Goal: Transaction & Acquisition: Purchase product/service

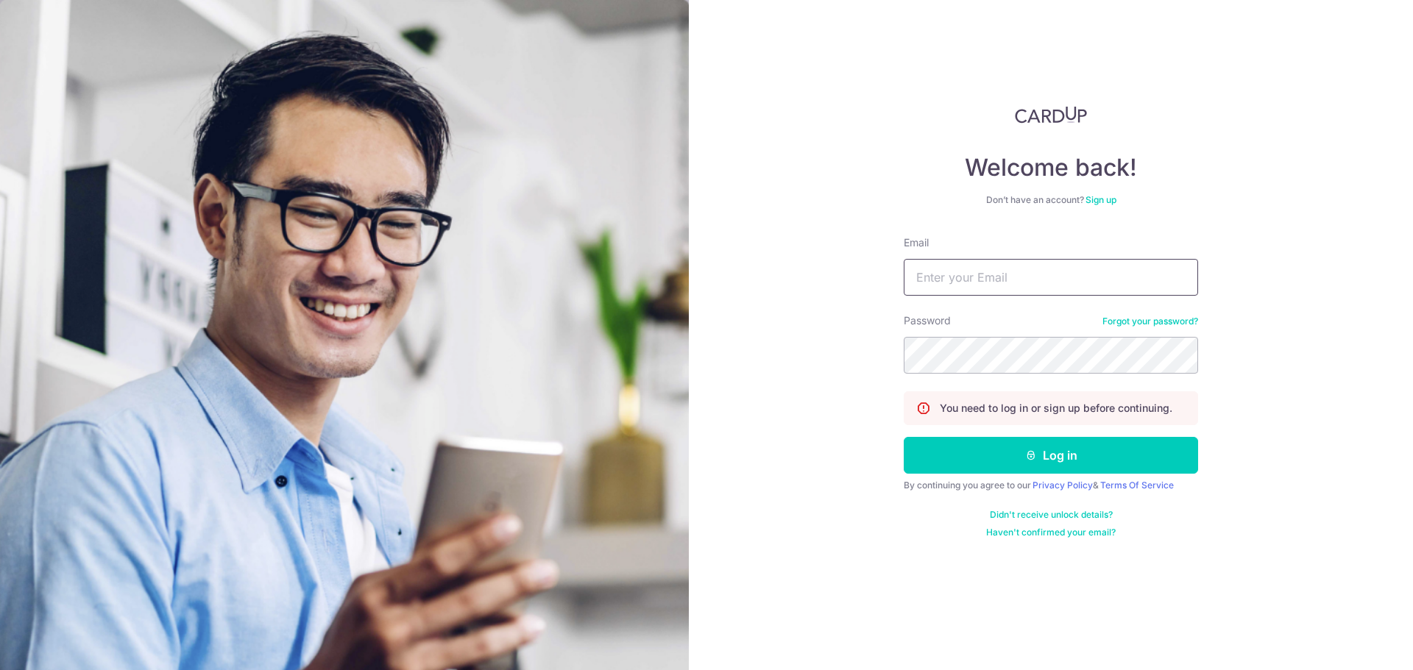
click at [966, 274] on input "Email" at bounding box center [1050, 277] width 294 height 37
type input "roweflo@gmail.com"
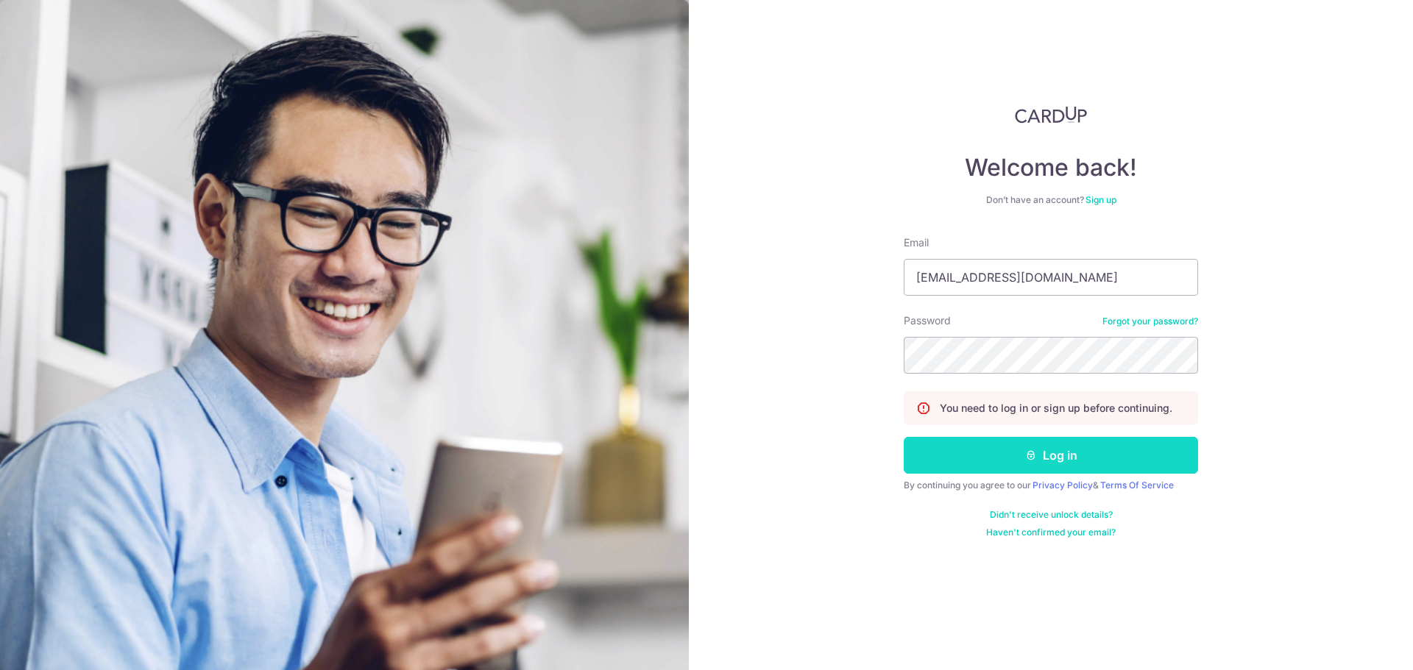
click at [1051, 444] on button "Log in" at bounding box center [1050, 455] width 294 height 37
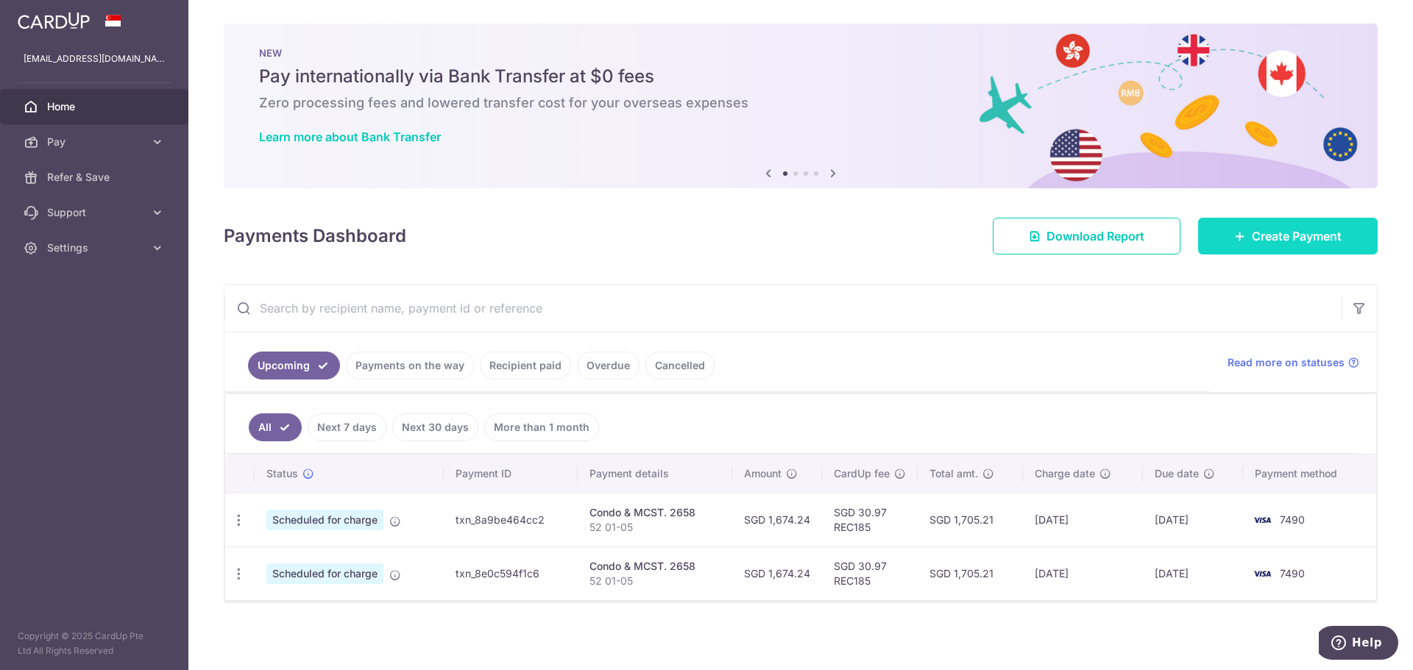
click at [1236, 238] on icon at bounding box center [1240, 236] width 12 height 12
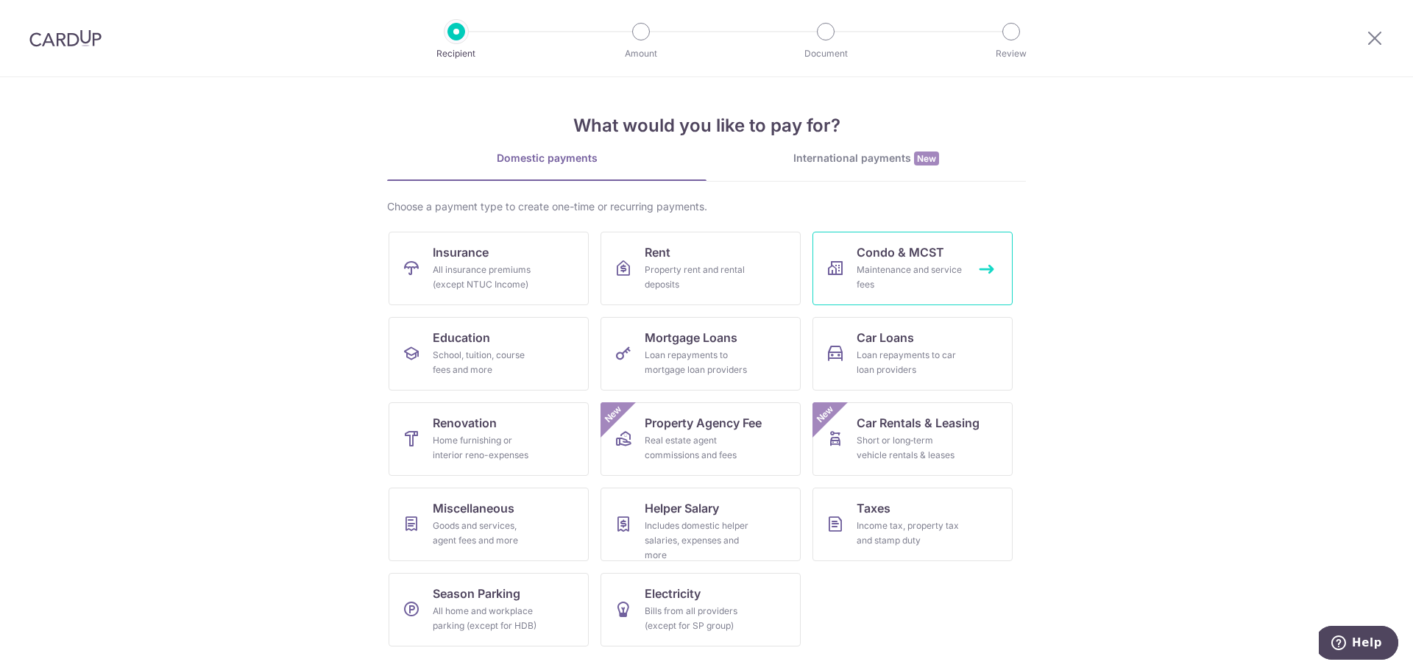
click at [942, 262] on link "Condo & MCST Maintenance and service fees" at bounding box center [912, 269] width 200 height 74
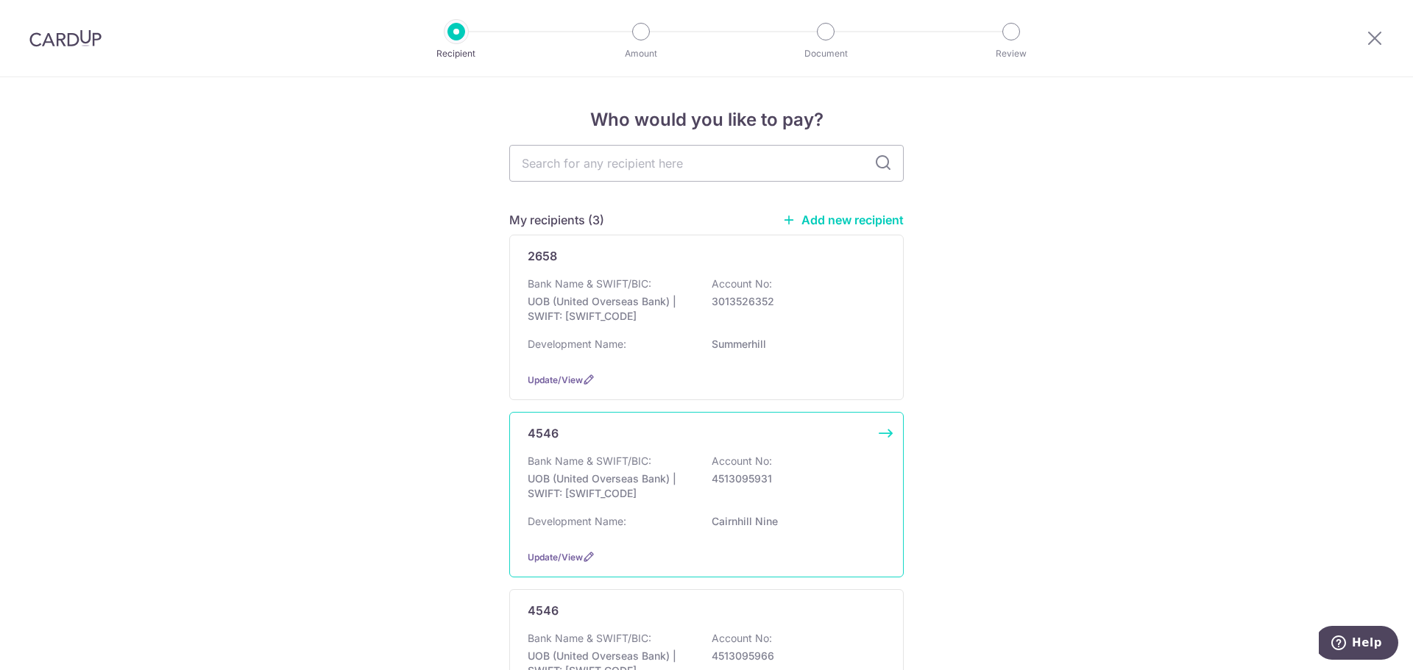
scroll to position [147, 0]
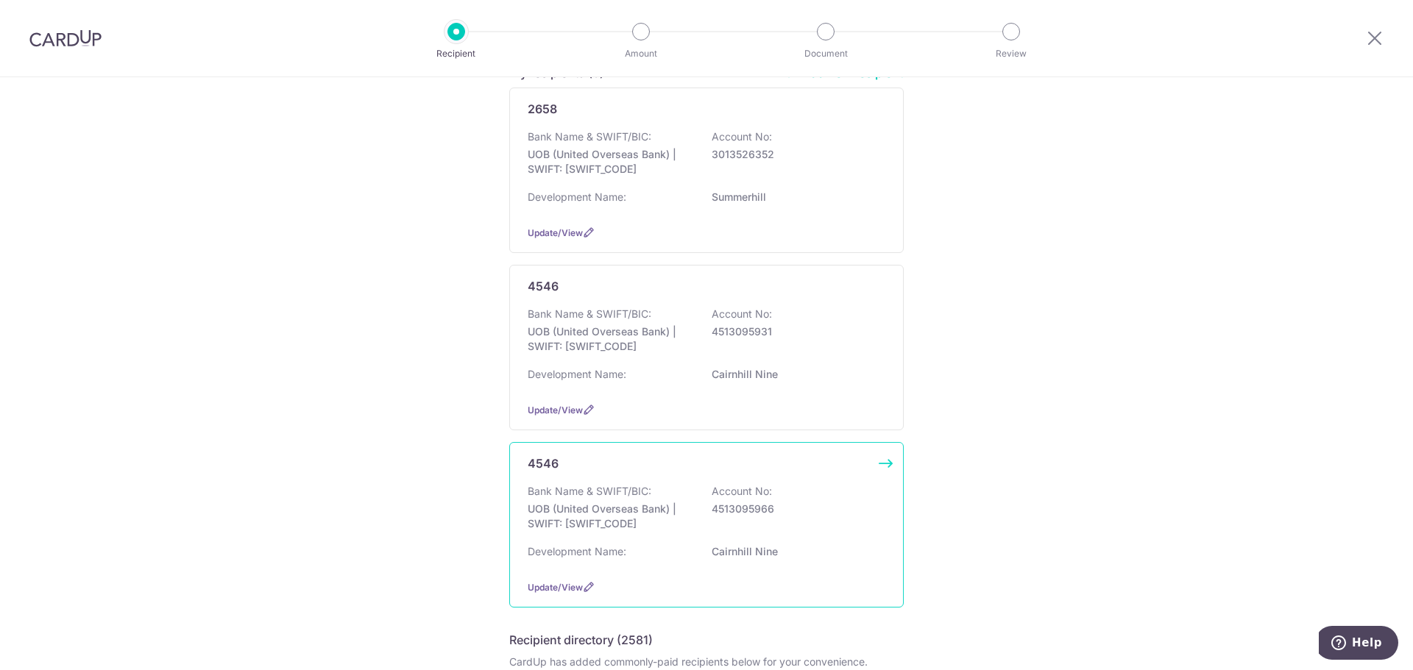
click at [744, 503] on p "4513095966" at bounding box center [793, 509] width 165 height 15
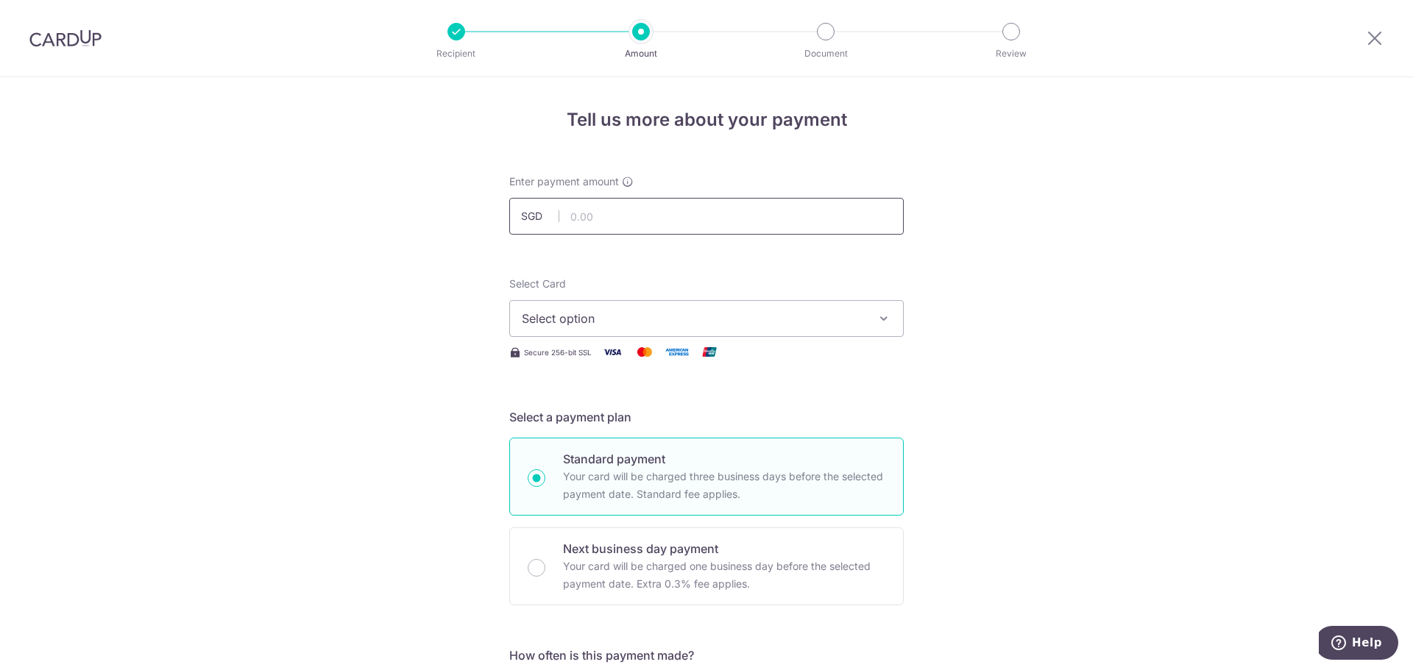
click at [667, 230] on input "text" at bounding box center [706, 216] width 394 height 37
type input "1,665.98"
click at [706, 318] on span "Select option" at bounding box center [693, 319] width 343 height 18
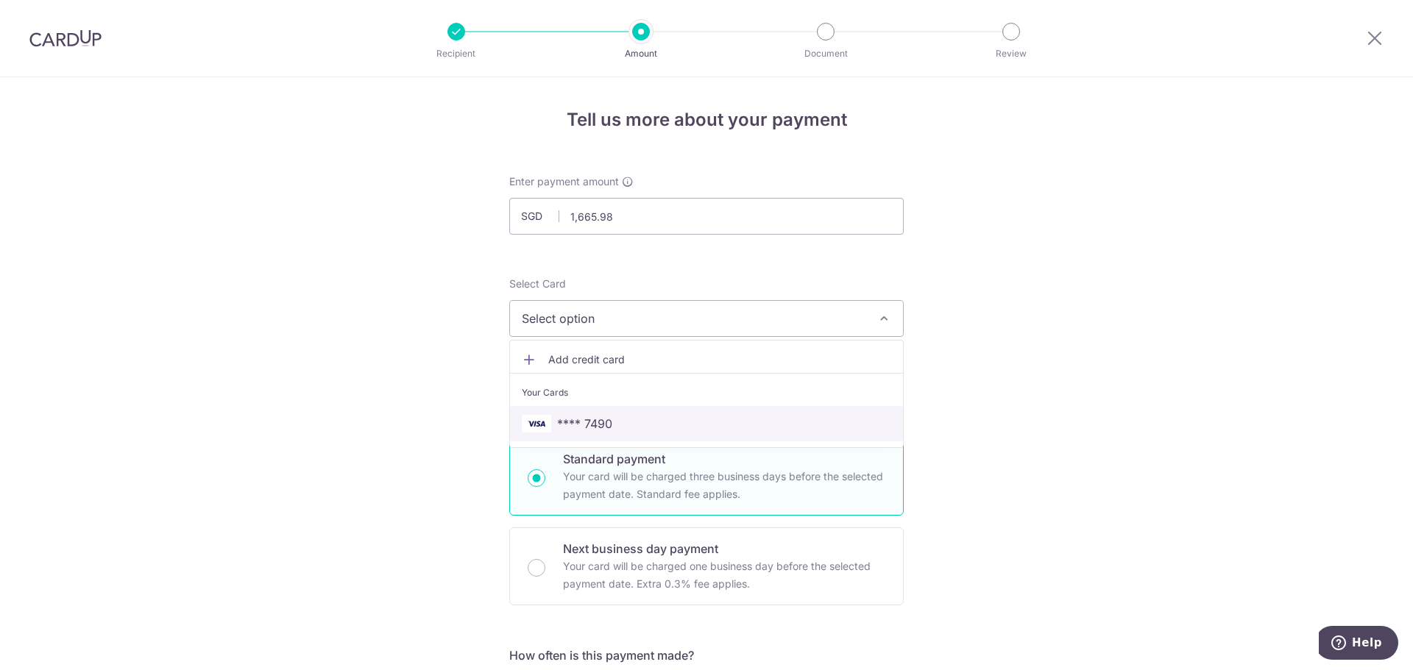
click at [629, 425] on span "**** 7490" at bounding box center [706, 424] width 369 height 18
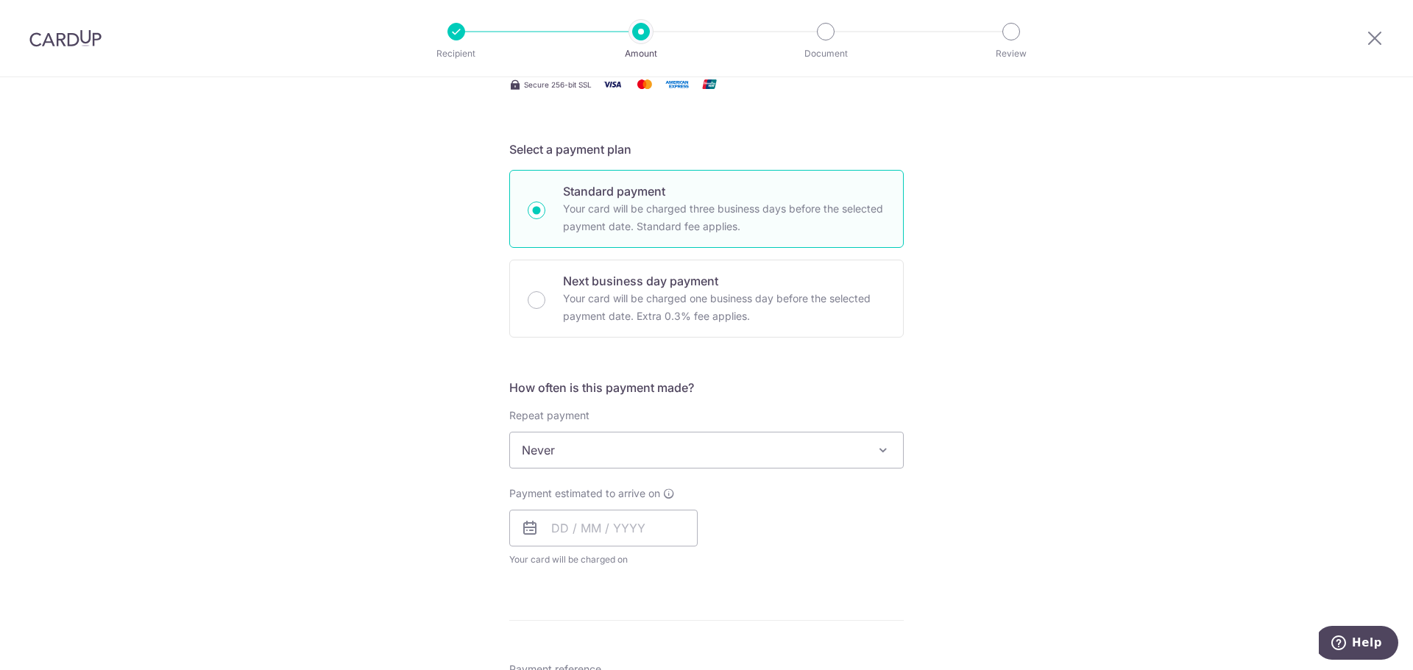
scroll to position [368, 0]
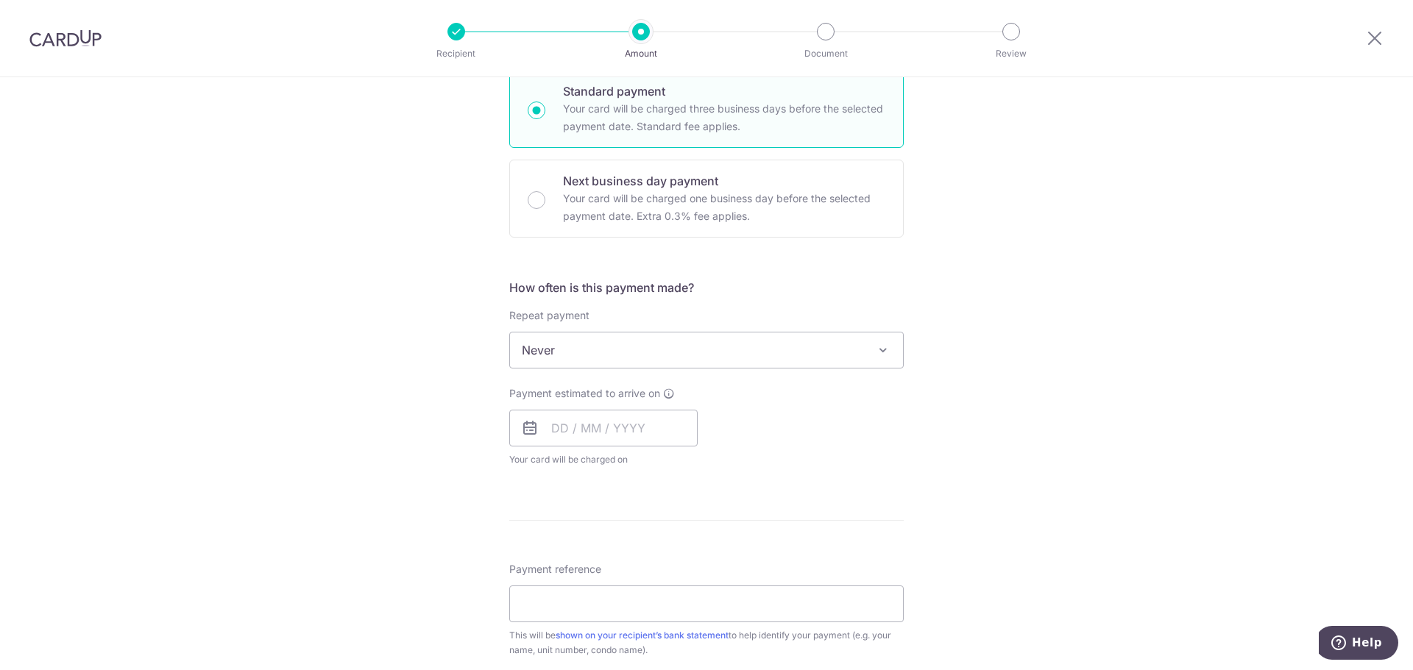
click at [550, 349] on span "Never" at bounding box center [706, 350] width 393 height 35
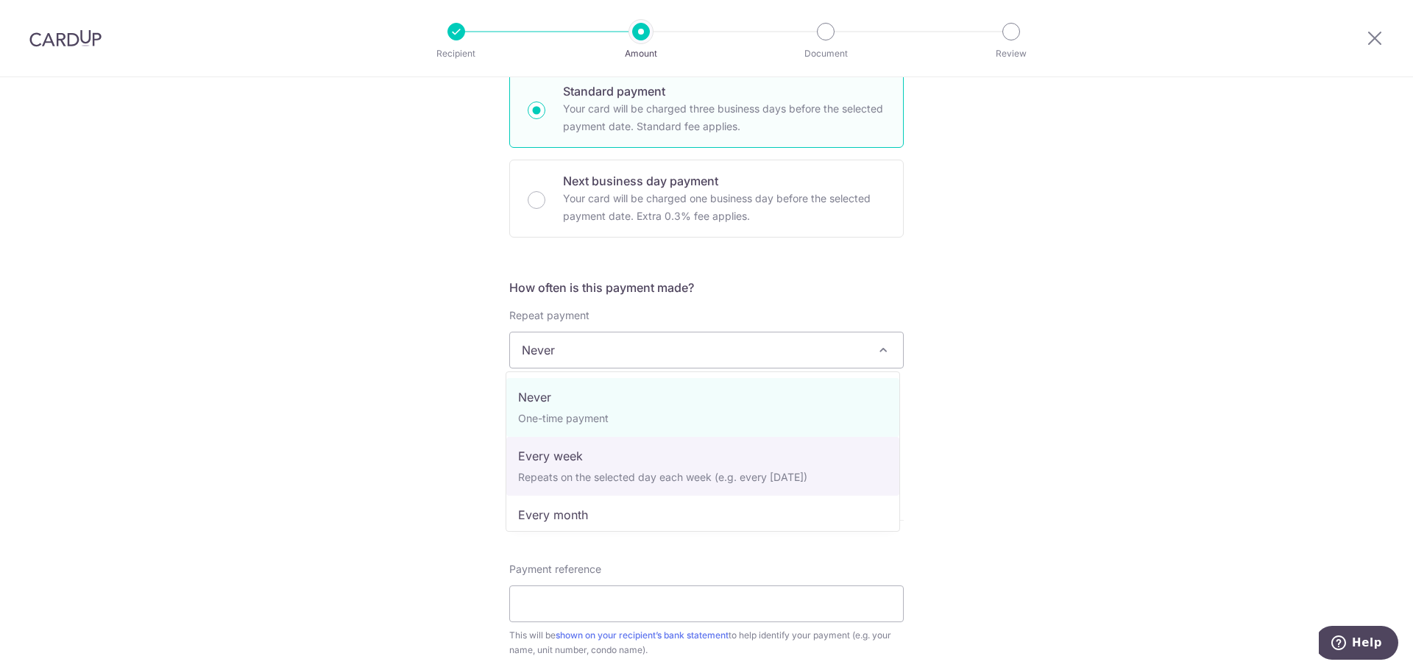
scroll to position [147, 0]
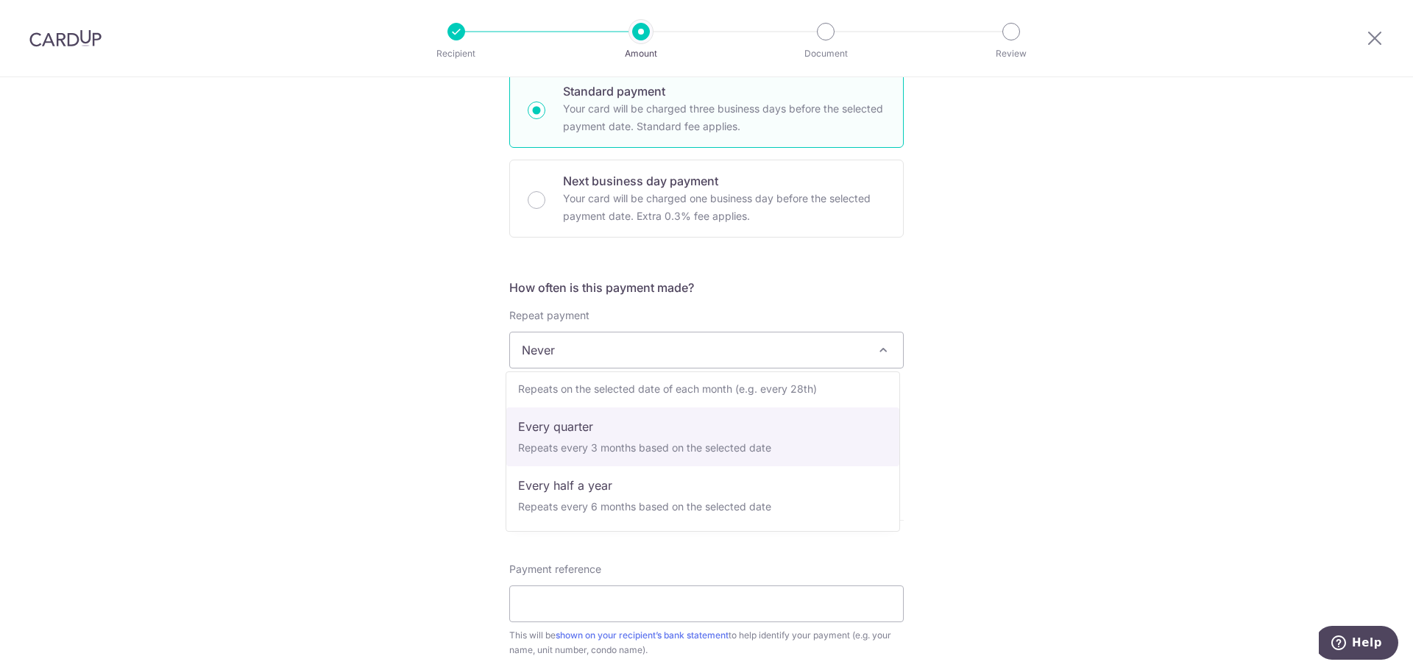
select select "4"
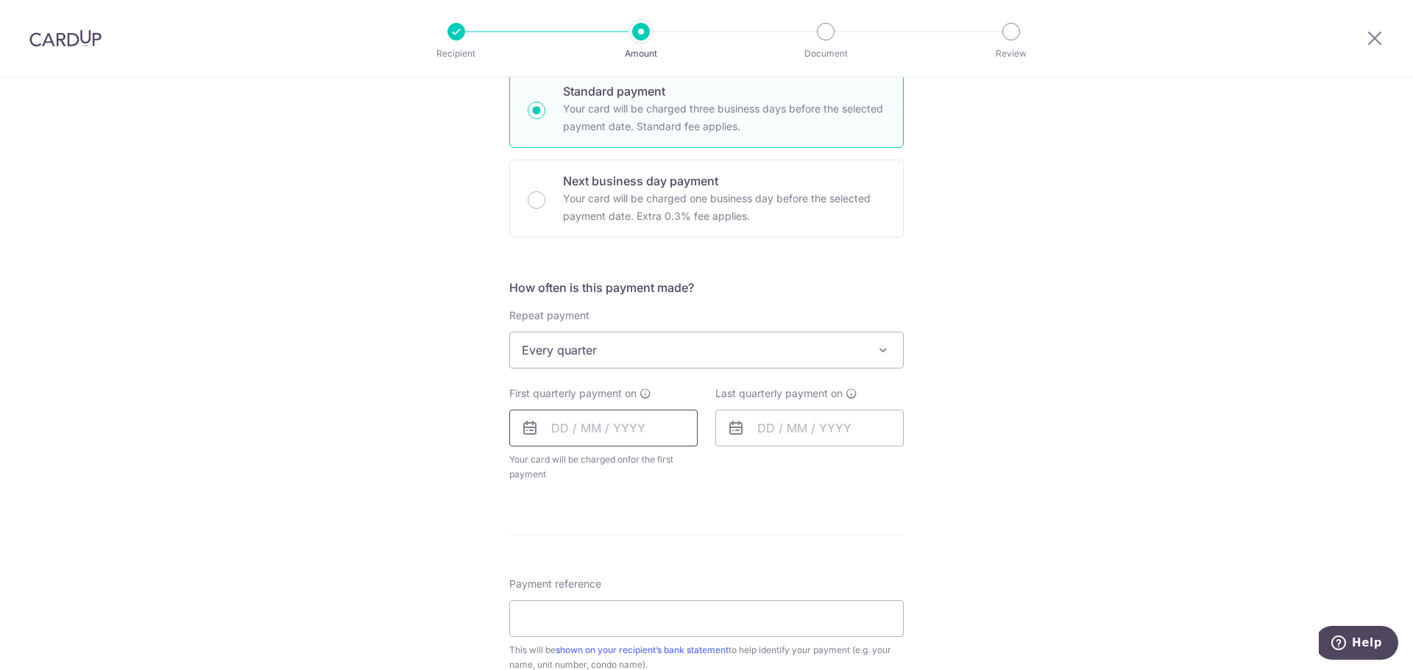
click at [636, 427] on input "text" at bounding box center [603, 428] width 188 height 37
click at [593, 622] on link "19" at bounding box center [598, 621] width 24 height 24
type input "19/08/2025"
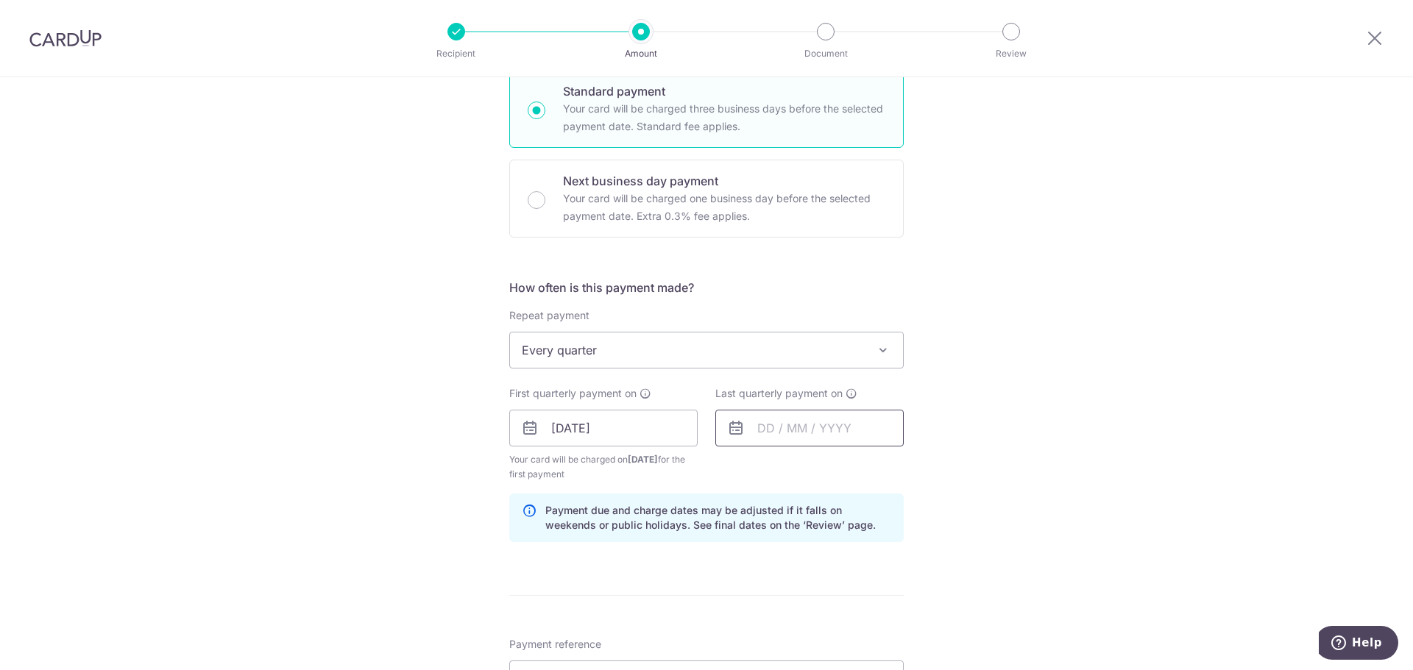
click at [760, 431] on input "text" at bounding box center [809, 428] width 188 height 37
click at [878, 468] on select "2025 2026 2027 2028 2029 2030 2031 2032 2033 2034 2035" at bounding box center [867, 468] width 39 height 12
drag, startPoint x: 892, startPoint y: 476, endPoint x: 853, endPoint y: 476, distance: 39.7
click at [892, 476] on div "Prev Next Aug Sep Oct Nov Dec 2025 2026 2027 2028 2029 2030 2031 2032 2033 2034…" at bounding box center [833, 467] width 234 height 35
click at [822, 468] on div "Aug Sep Oct Nov Dec 2025 2026 2027 2028 2029 2030 2031 2032 2033 2034 2035" at bounding box center [832, 468] width 107 height 13
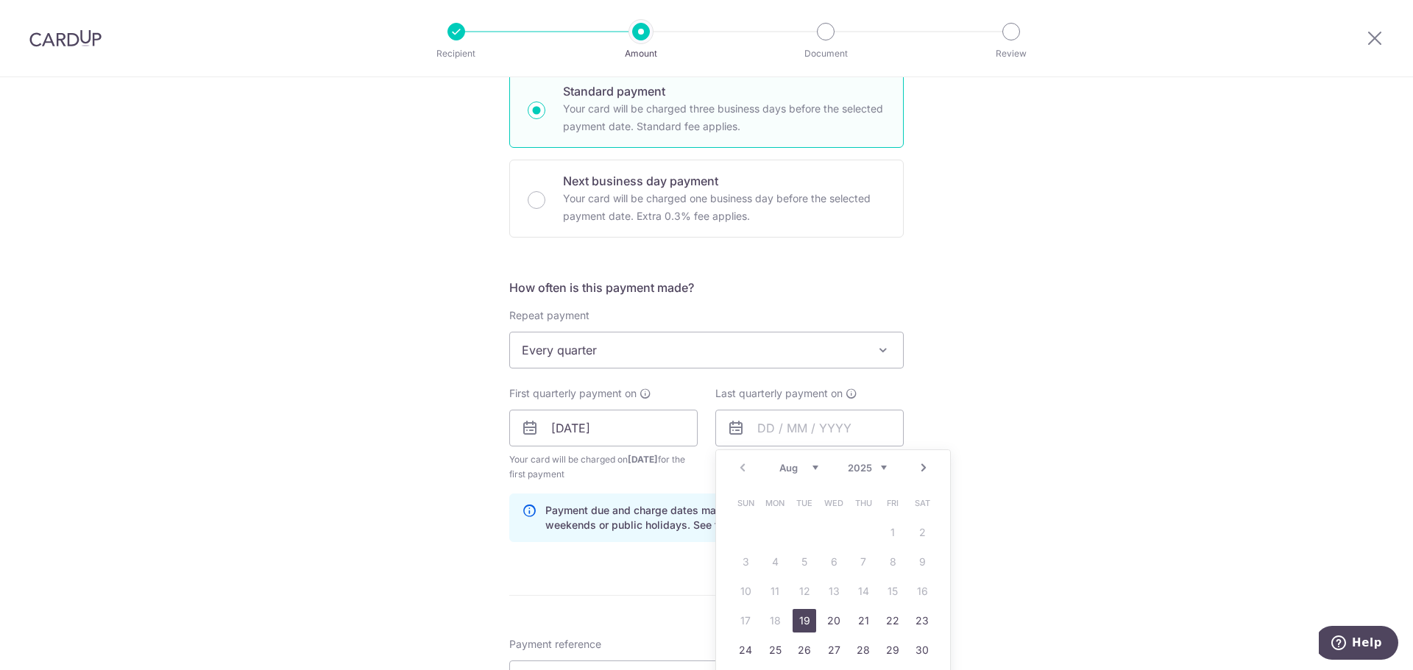
click at [805, 468] on select "Aug Sep Oct Nov Dec" at bounding box center [798, 468] width 39 height 12
click at [806, 458] on div "Prev Next Aug Sep Oct Nov Dec 2025 2026 2027 2028 2029 2030 2031 2032 2033 2034…" at bounding box center [833, 467] width 234 height 35
click at [806, 468] on select "Aug Sep Oct Nov Dec" at bounding box center [798, 468] width 39 height 12
click at [853, 467] on select "2025 2026 2027 2028 2029 2030 2031 2032 2033 2034 2035" at bounding box center [867, 468] width 39 height 12
drag, startPoint x: 860, startPoint y: 472, endPoint x: 800, endPoint y: 463, distance: 60.4
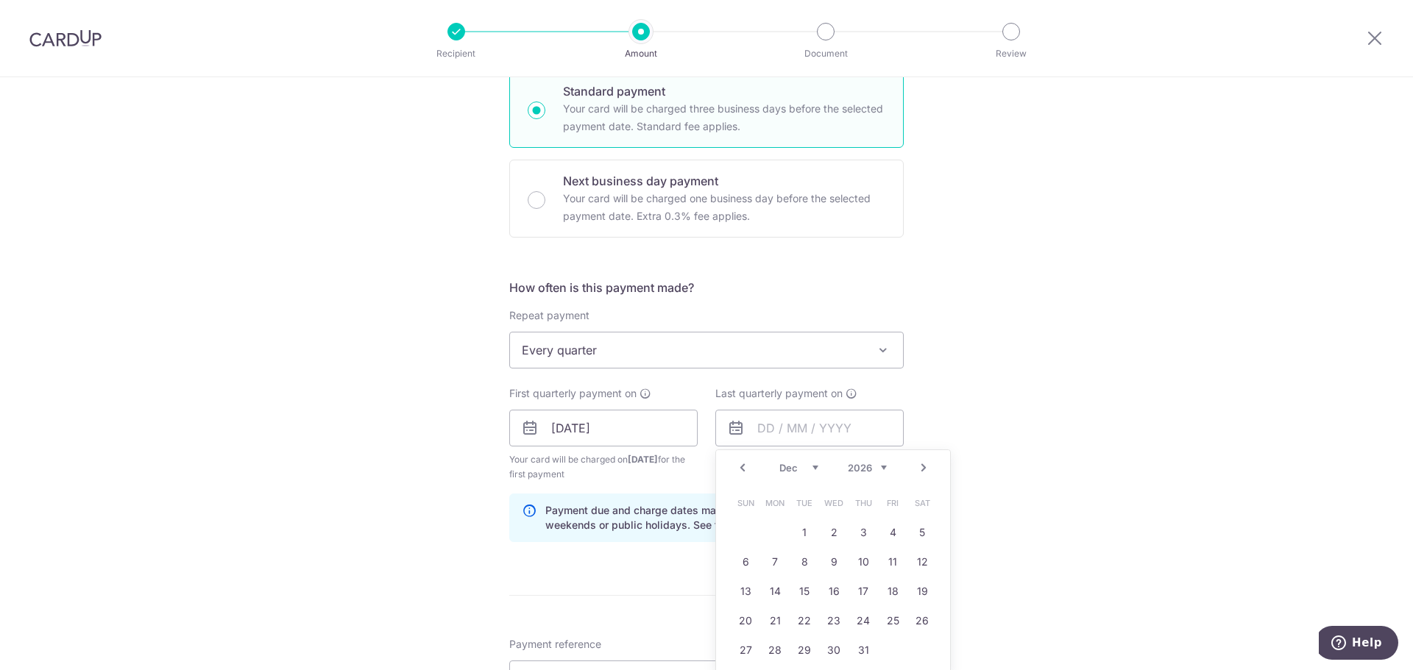
click at [800, 463] on select "Jan Feb Mar Apr May Jun Jul Aug Sep Oct Nov Dec" at bounding box center [798, 468] width 39 height 12
click at [774, 622] on link "19" at bounding box center [775, 621] width 24 height 24
type input "19/01/2026"
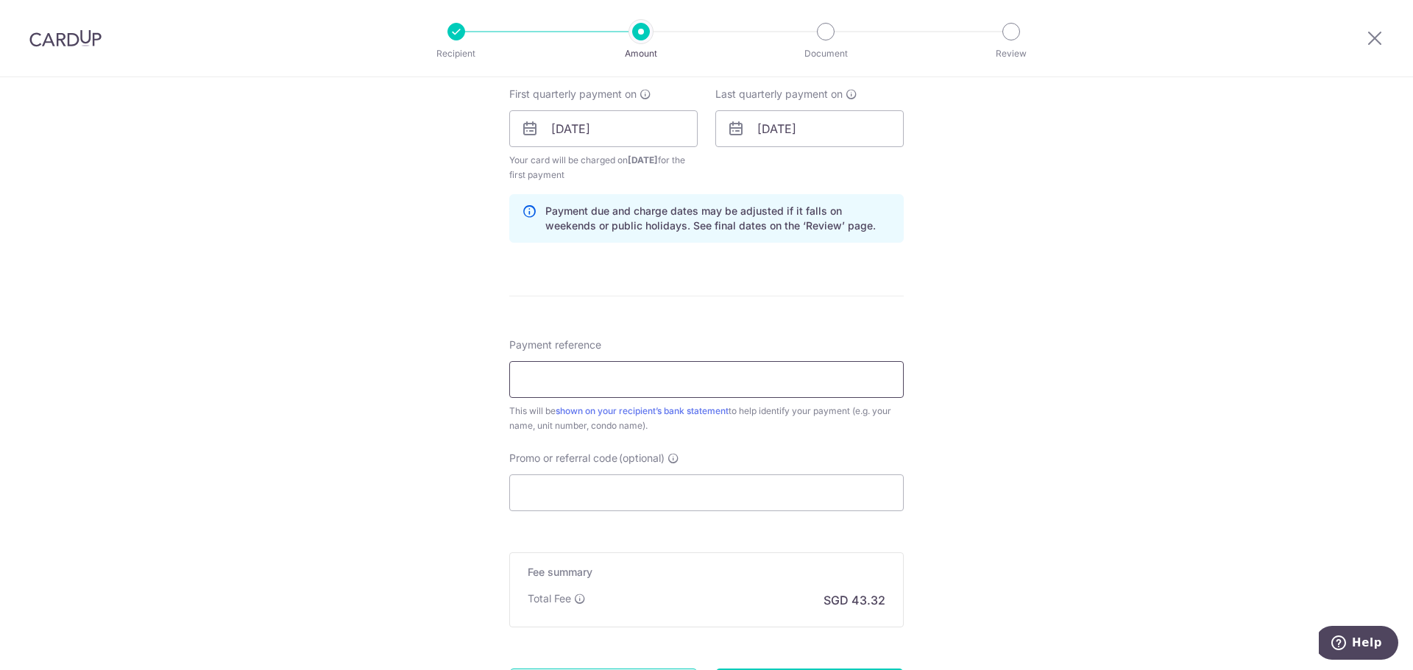
scroll to position [662, 0]
click at [635, 394] on input "Payment reference" at bounding box center [706, 384] width 394 height 37
paste input "REC185"
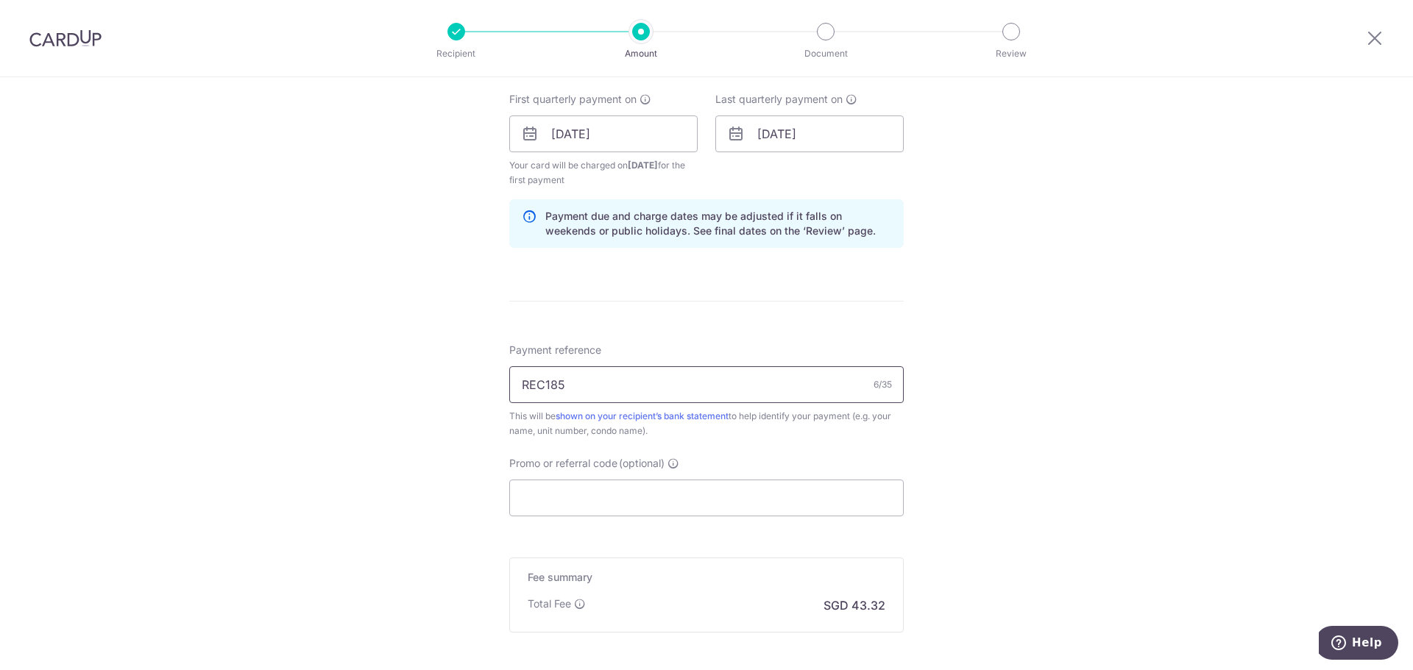
drag, startPoint x: 570, startPoint y: 376, endPoint x: 211, endPoint y: 365, distance: 359.2
click at [221, 365] on div "Tell us more about your payment Enter payment amount SGD 1,665.98 1665.98 Selec…" at bounding box center [706, 118] width 1413 height 1406
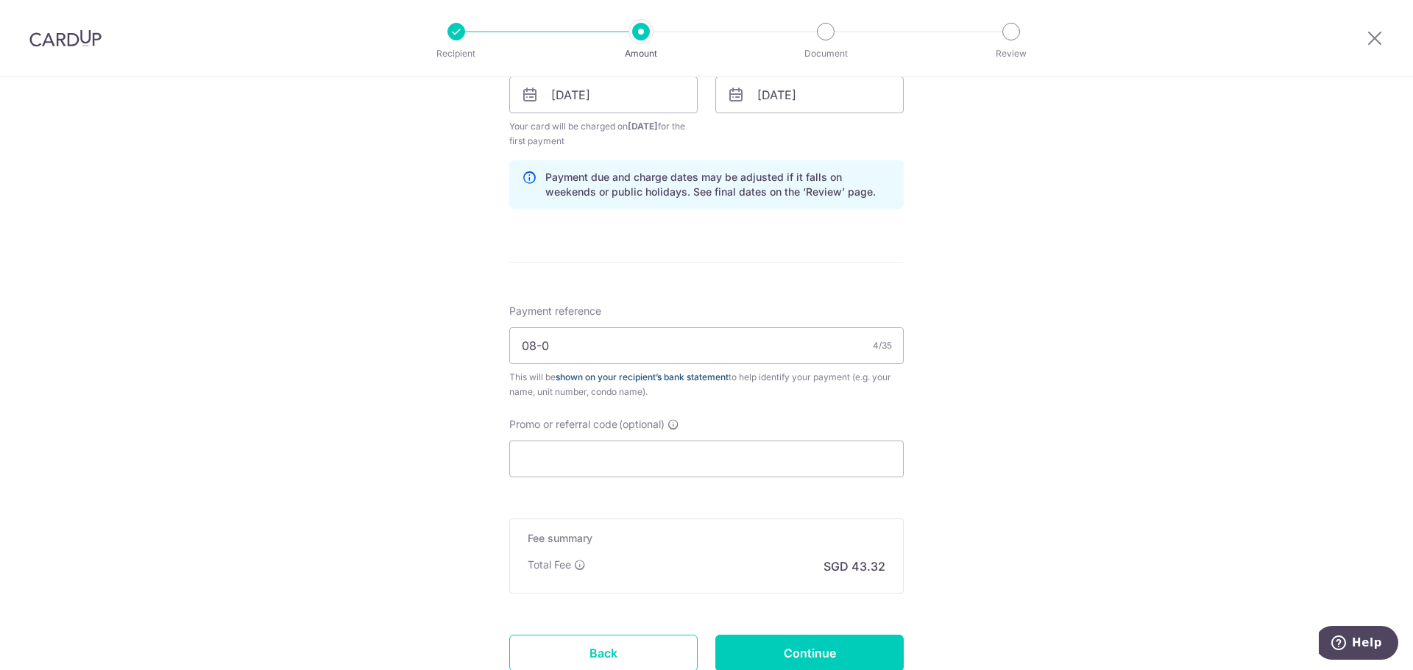
scroll to position [736, 0]
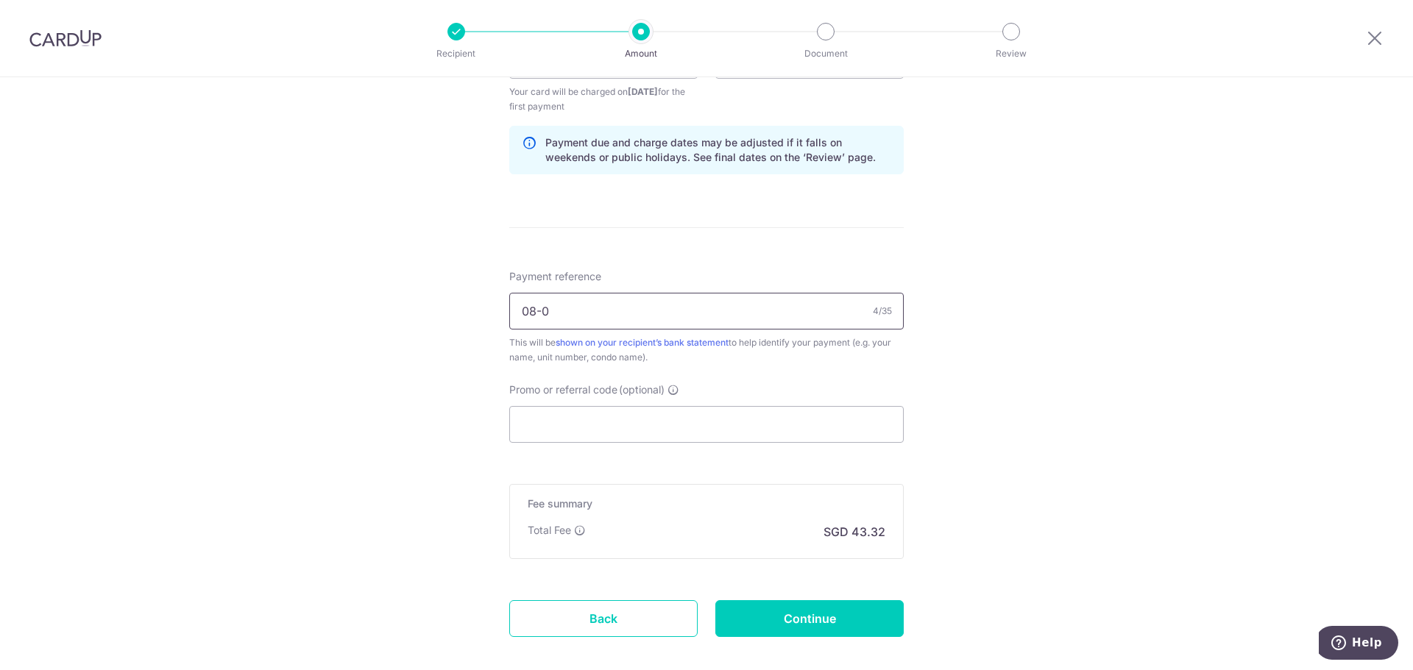
click at [594, 314] on input "08-0" at bounding box center [706, 311] width 394 height 37
type input "08-08"
click at [560, 416] on input "Promo or referral code (optional)" at bounding box center [706, 424] width 394 height 37
paste input "REC185"
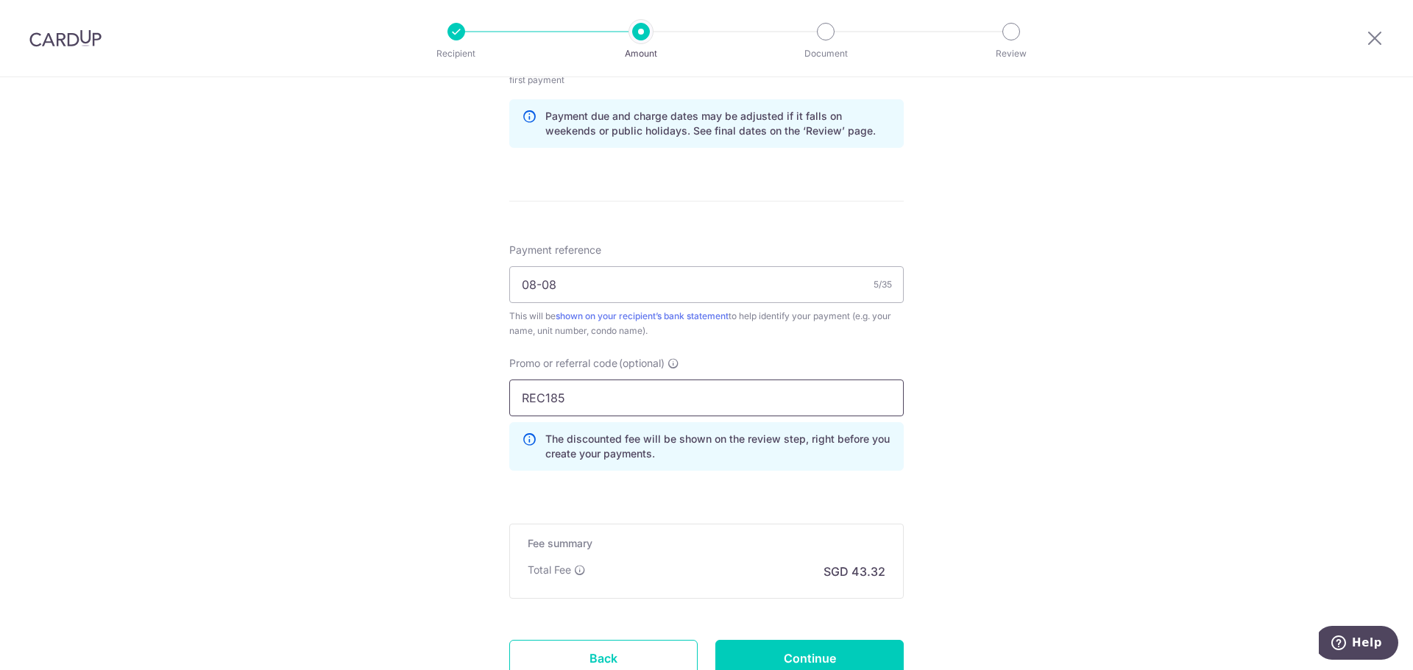
scroll to position [879, 0]
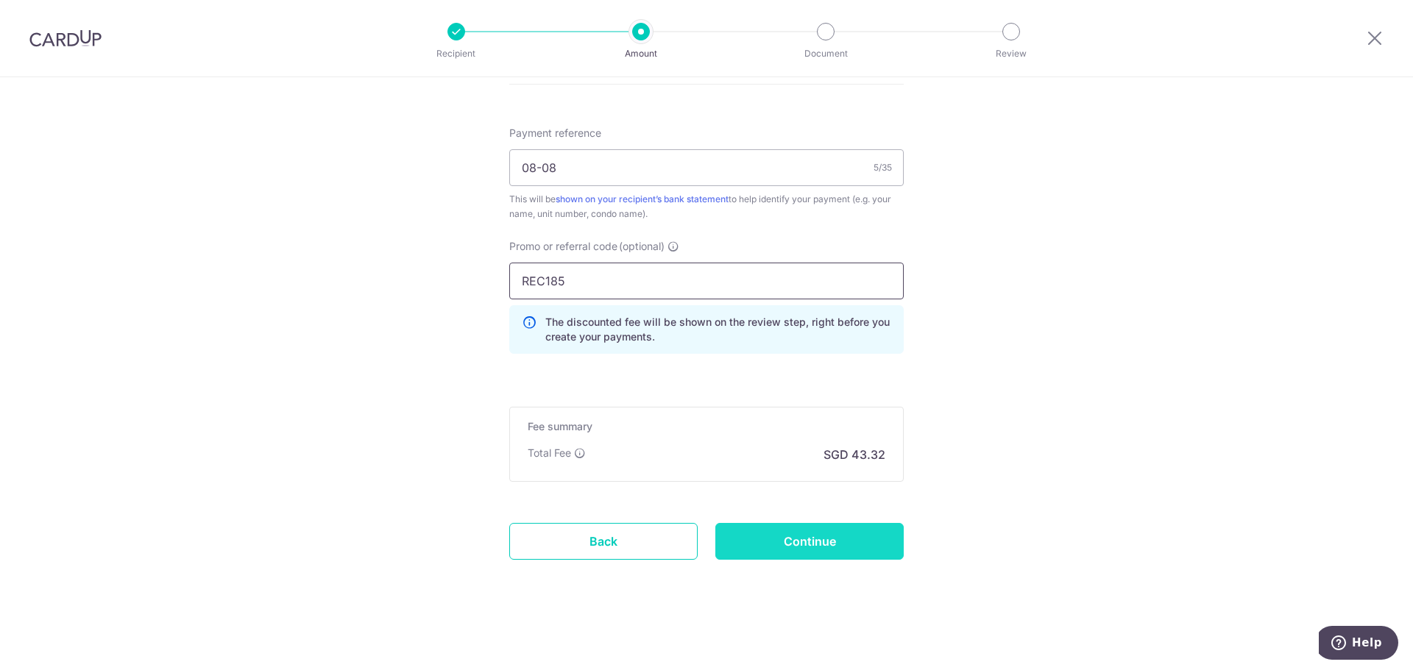
type input "REC185"
click at [820, 535] on input "Continue" at bounding box center [809, 541] width 188 height 37
type input "Create Schedule"
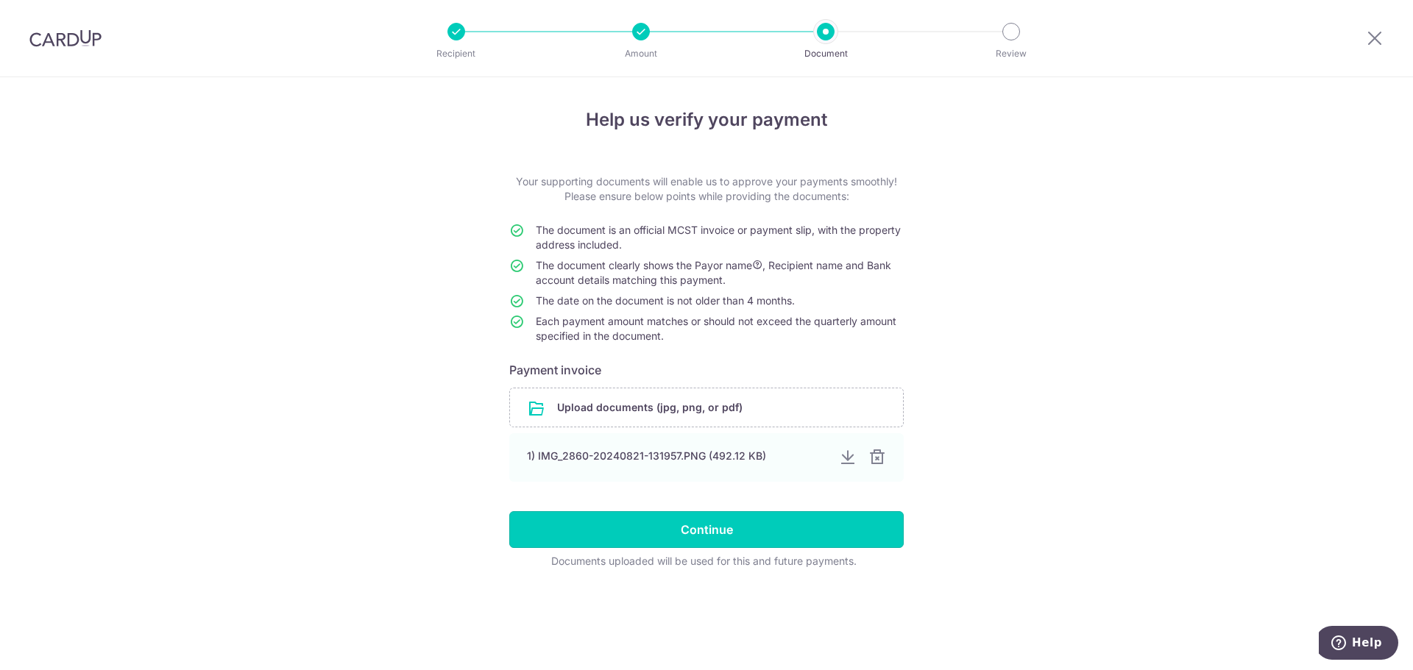
click at [820, 535] on input "Continue" at bounding box center [706, 529] width 394 height 37
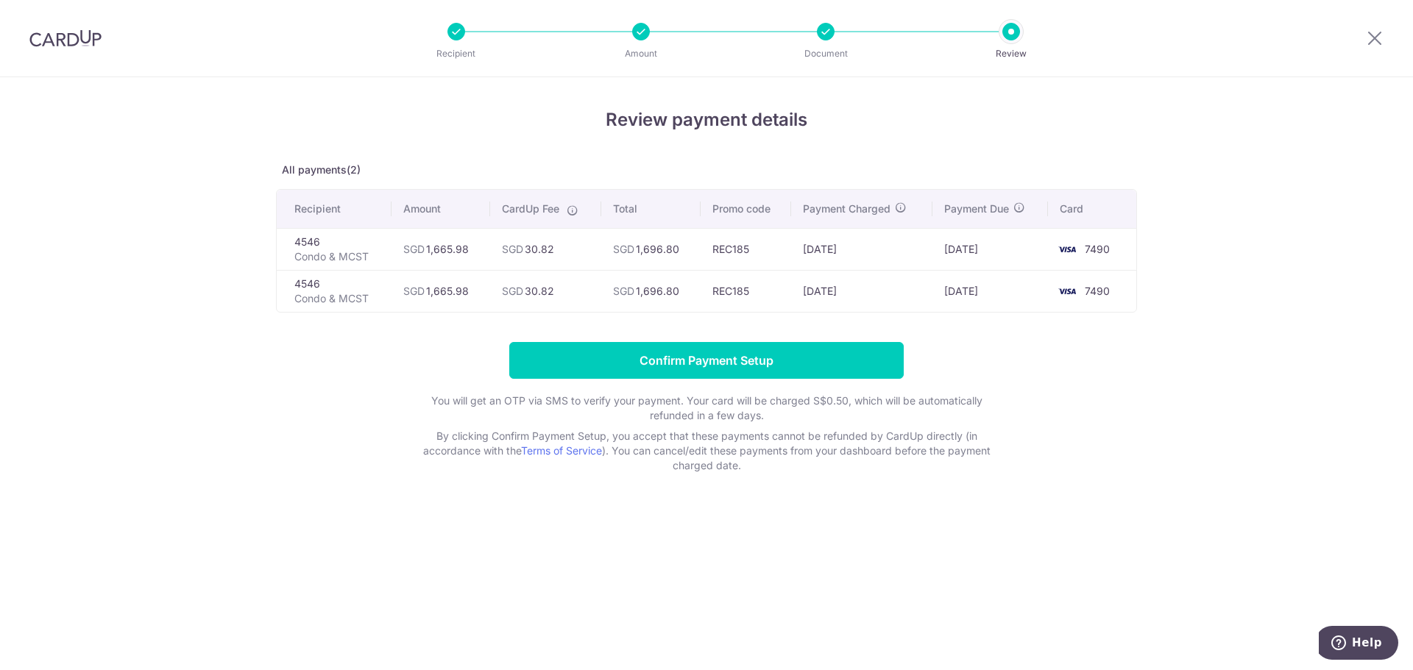
click at [634, 31] on div at bounding box center [641, 32] width 18 height 18
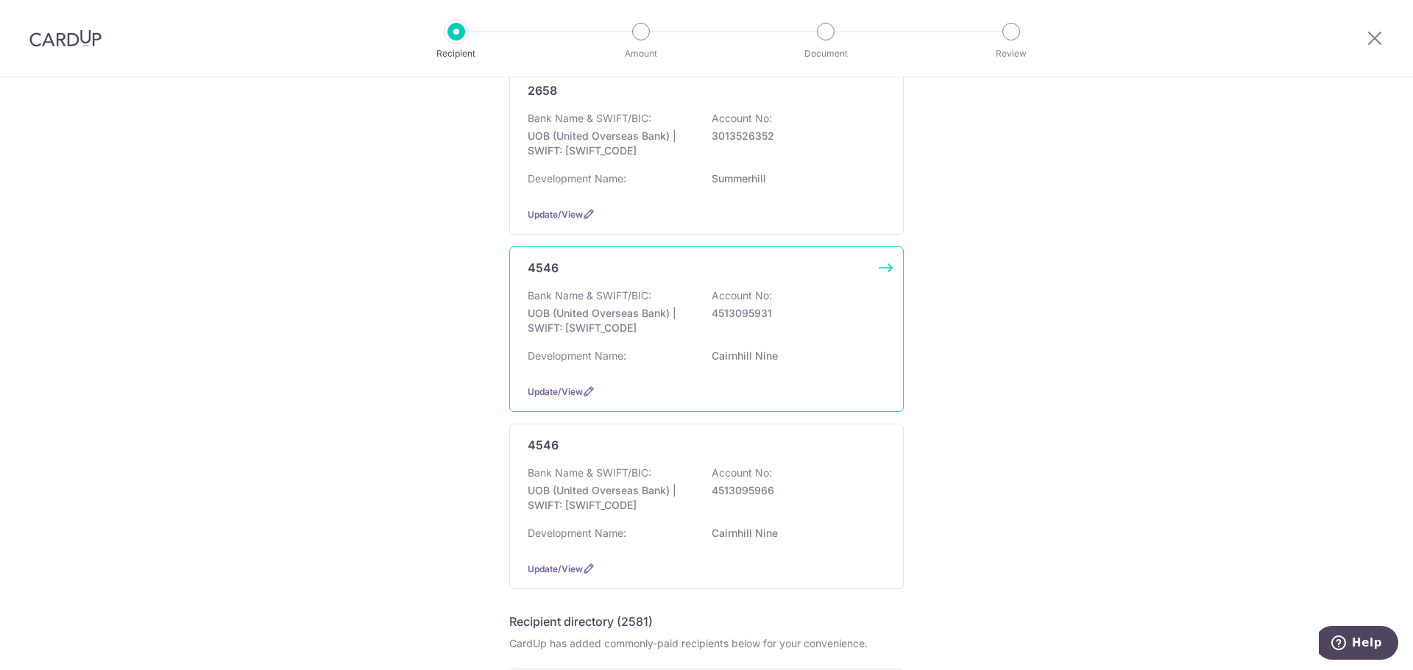
scroll to position [221, 0]
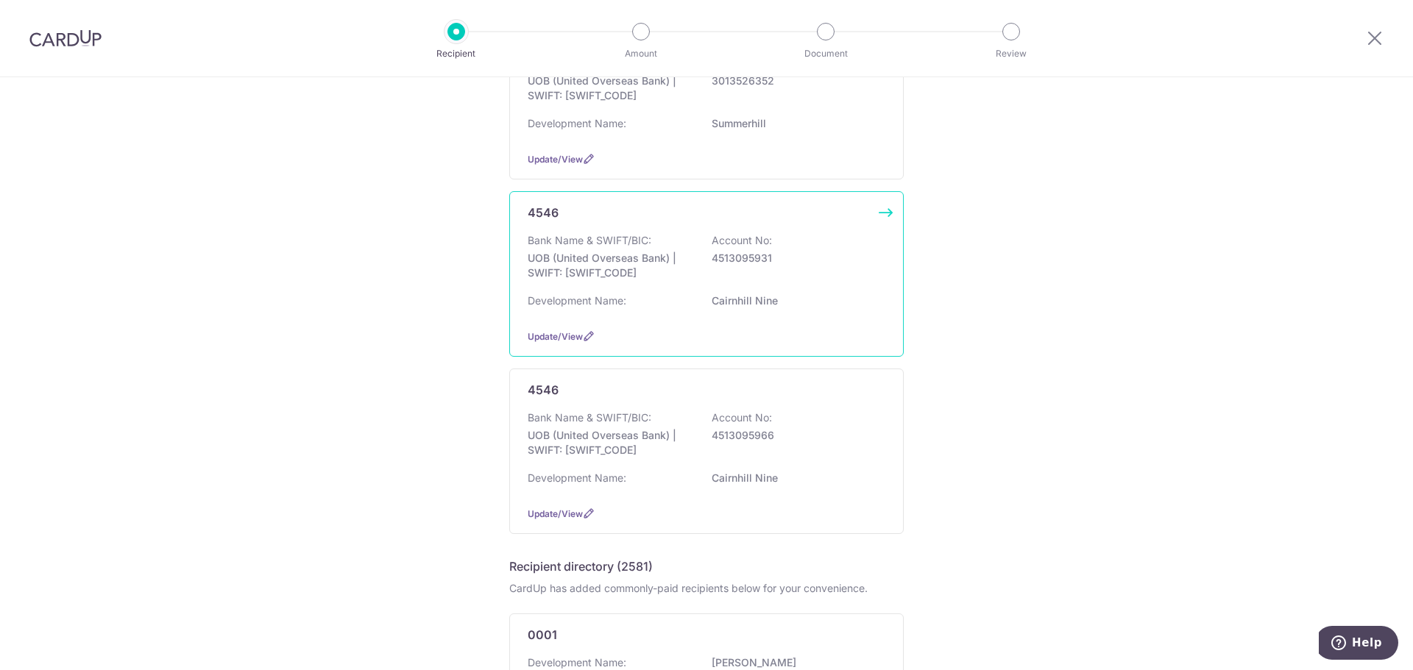
click at [809, 427] on div "Bank Name & SWIFT/BIC: UOB (United Overseas Bank) | SWIFT: [SWIFT_CODE] Account…" at bounding box center [707, 438] width 358 height 54
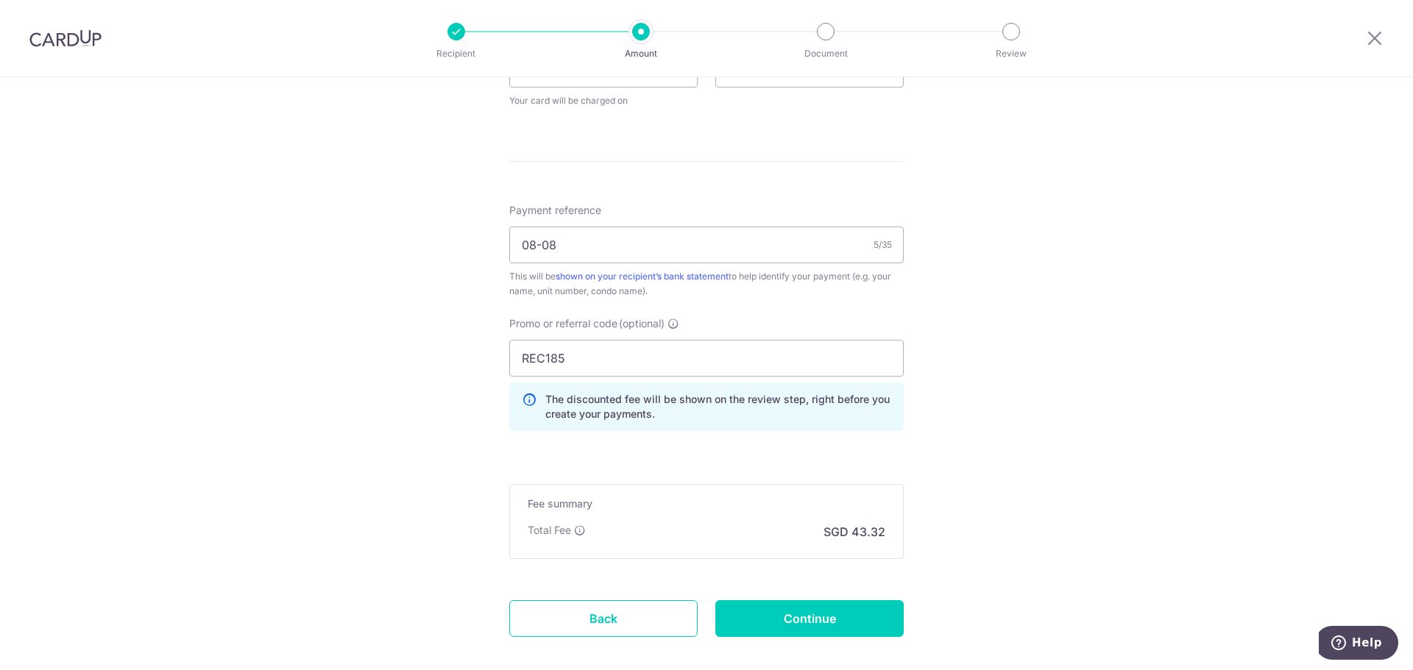
scroll to position [804, 0]
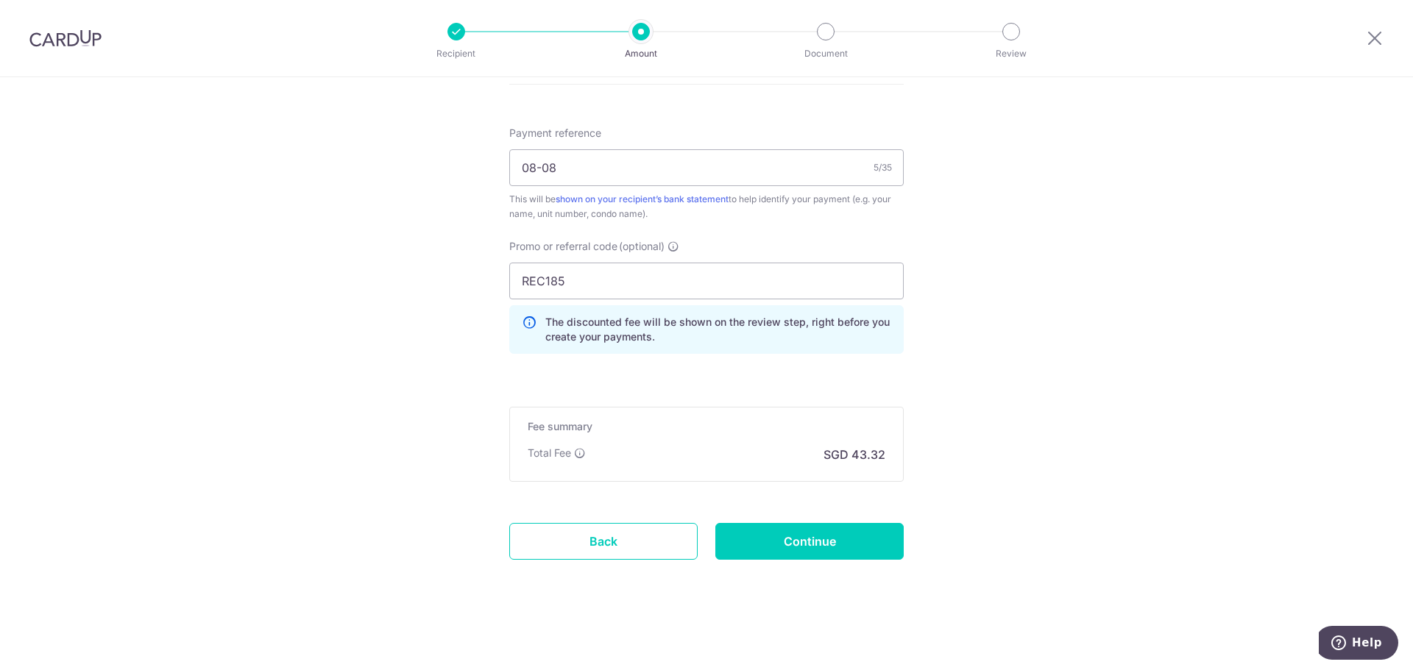
click at [795, 544] on input "Continue" at bounding box center [809, 541] width 188 height 37
type input "Update Schedule"
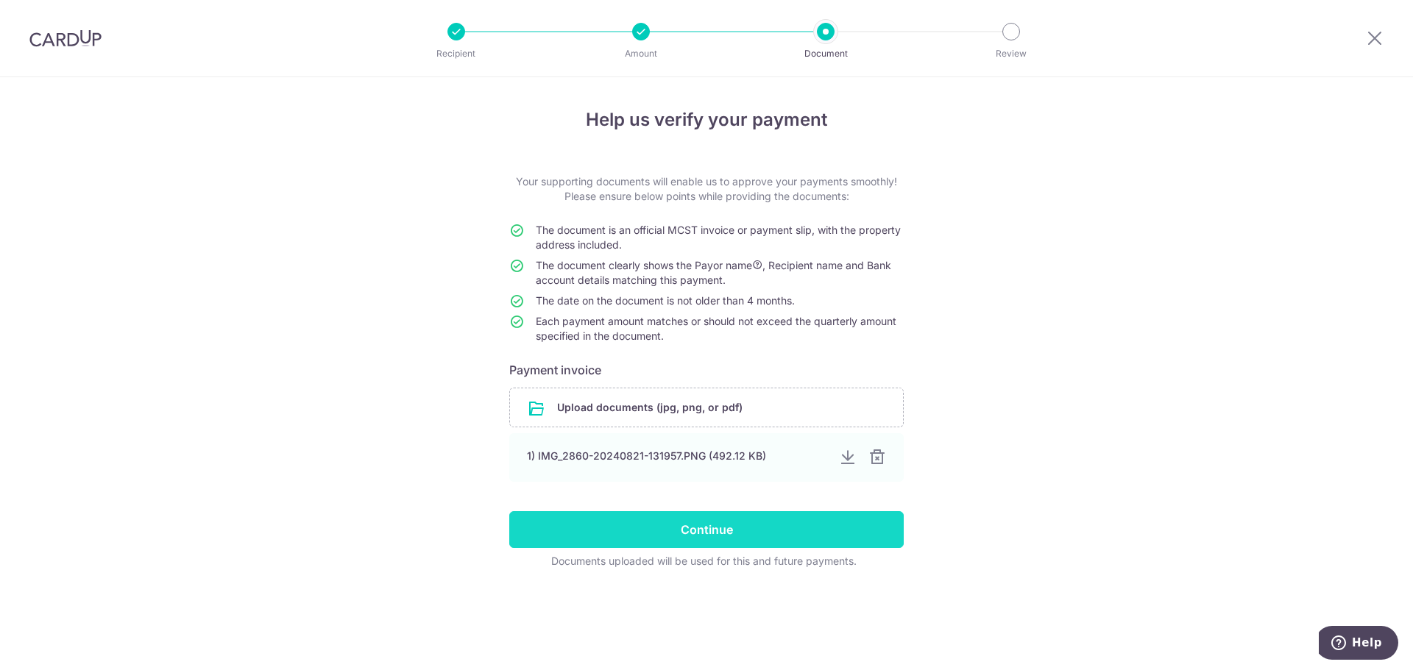
click at [795, 529] on input "Continue" at bounding box center [706, 529] width 394 height 37
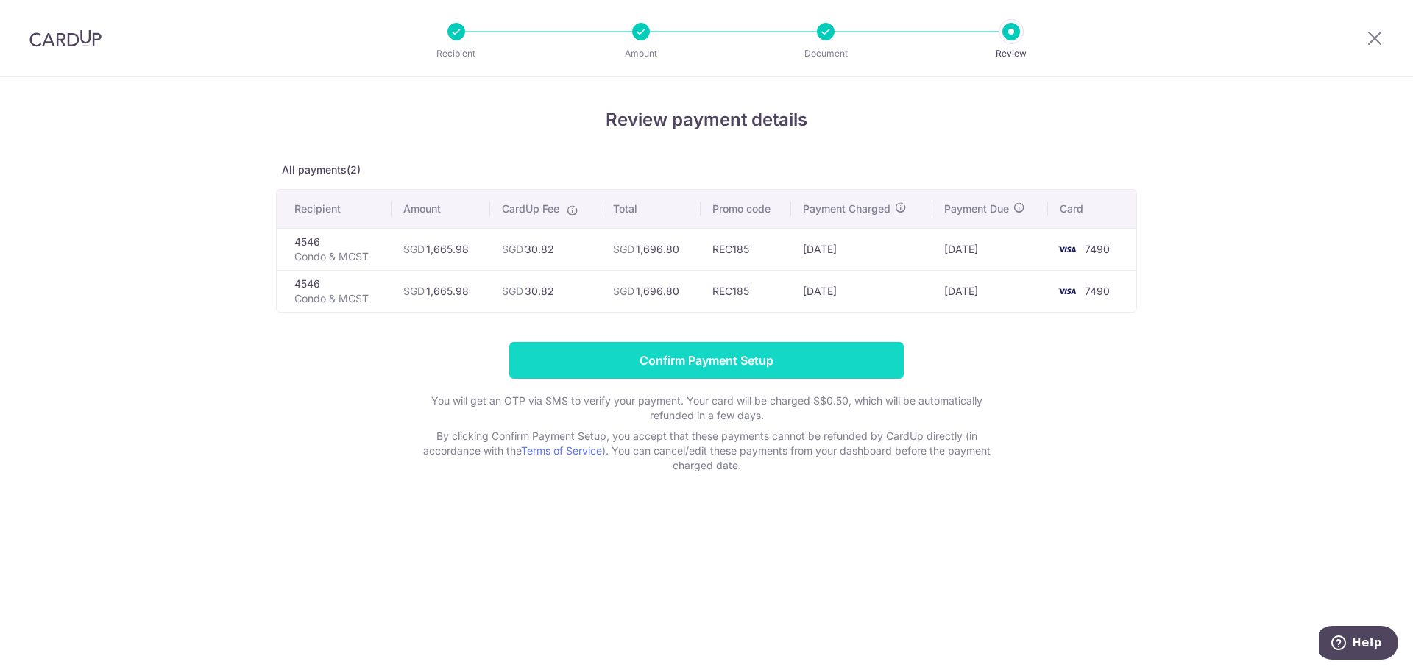
click at [638, 362] on input "Confirm Payment Setup" at bounding box center [706, 360] width 394 height 37
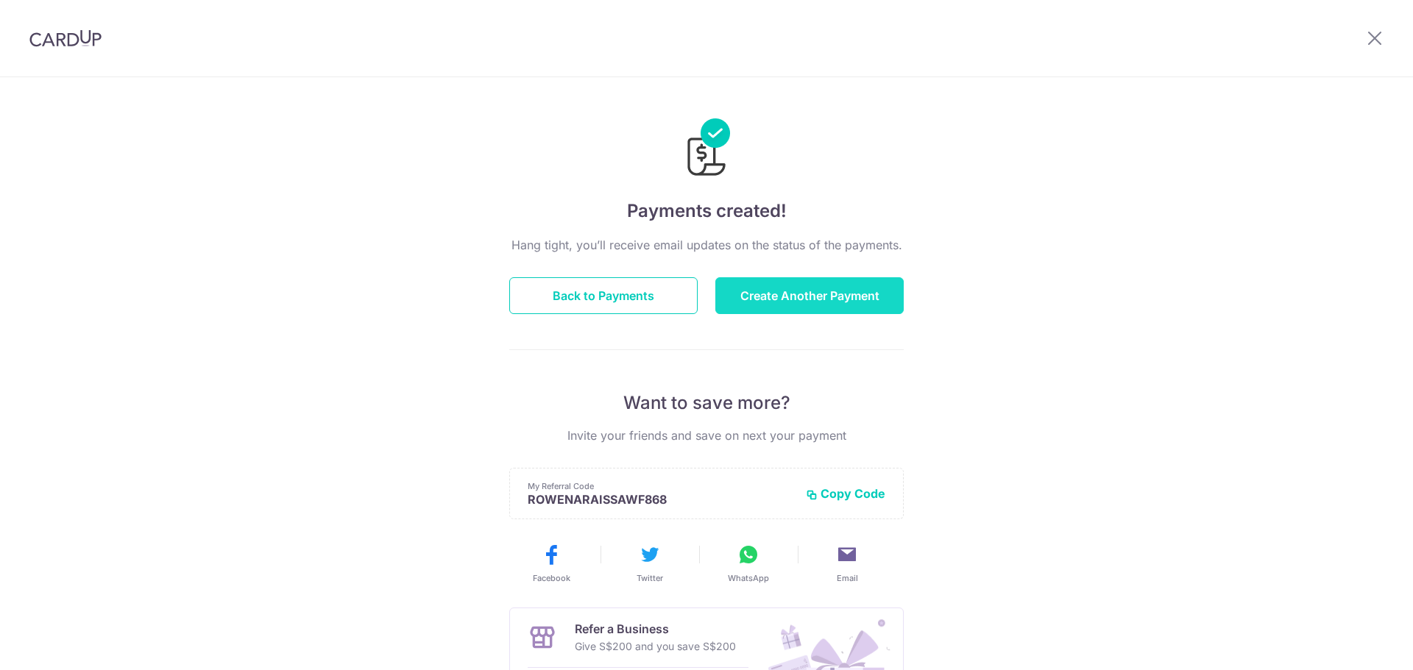
click at [796, 290] on button "Create Another Payment" at bounding box center [809, 295] width 188 height 37
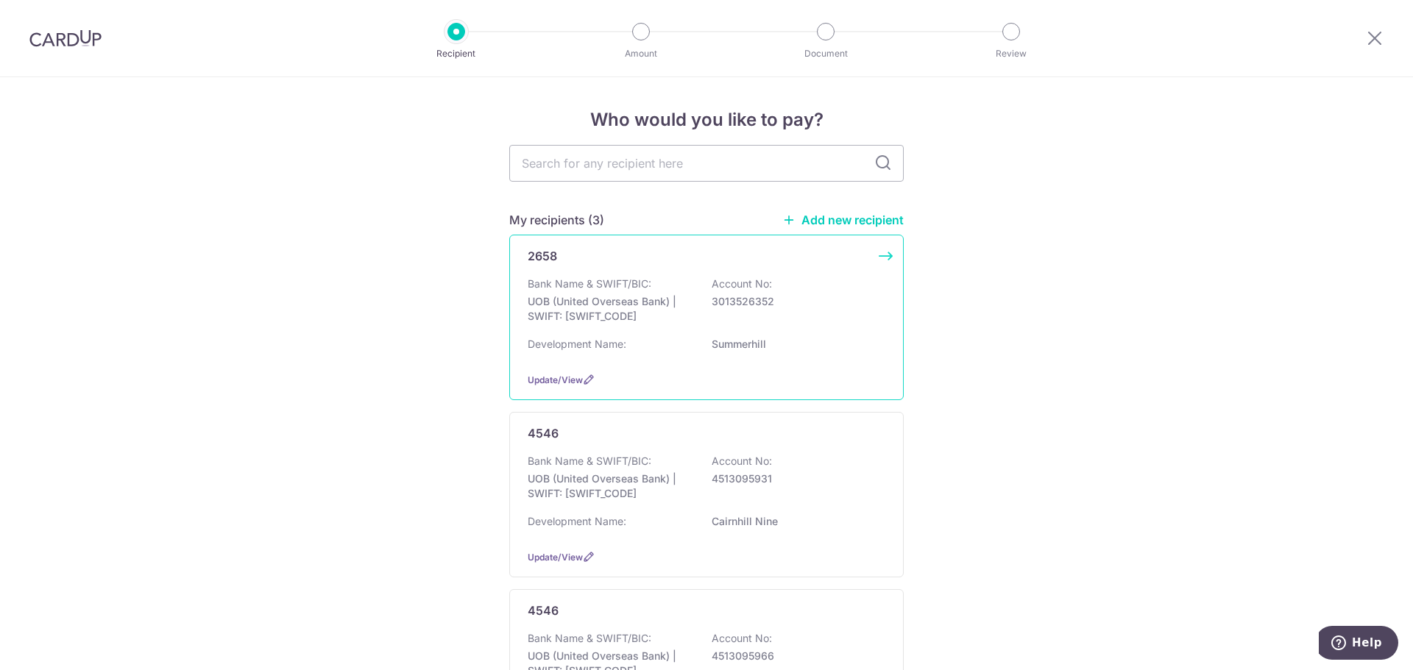
scroll to position [147, 0]
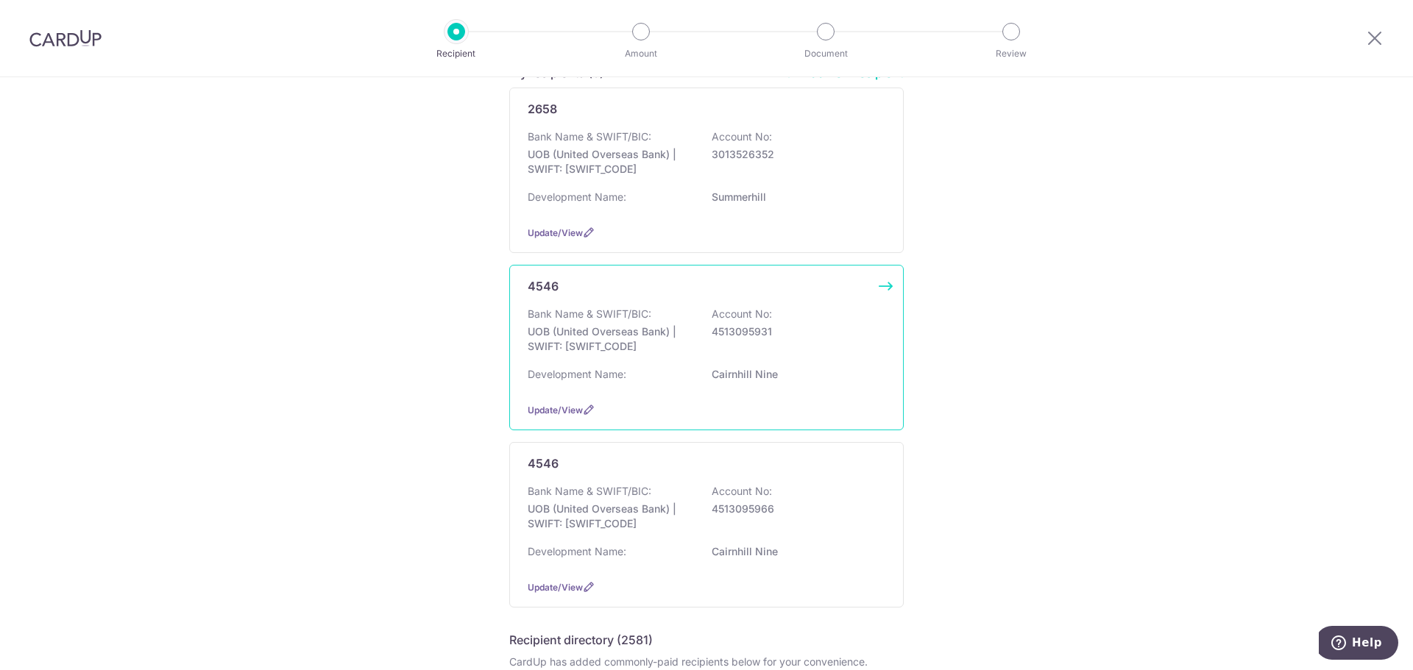
click at [675, 347] on p "UOB (United Overseas Bank) | SWIFT: [SWIFT_CODE]" at bounding box center [610, 338] width 165 height 29
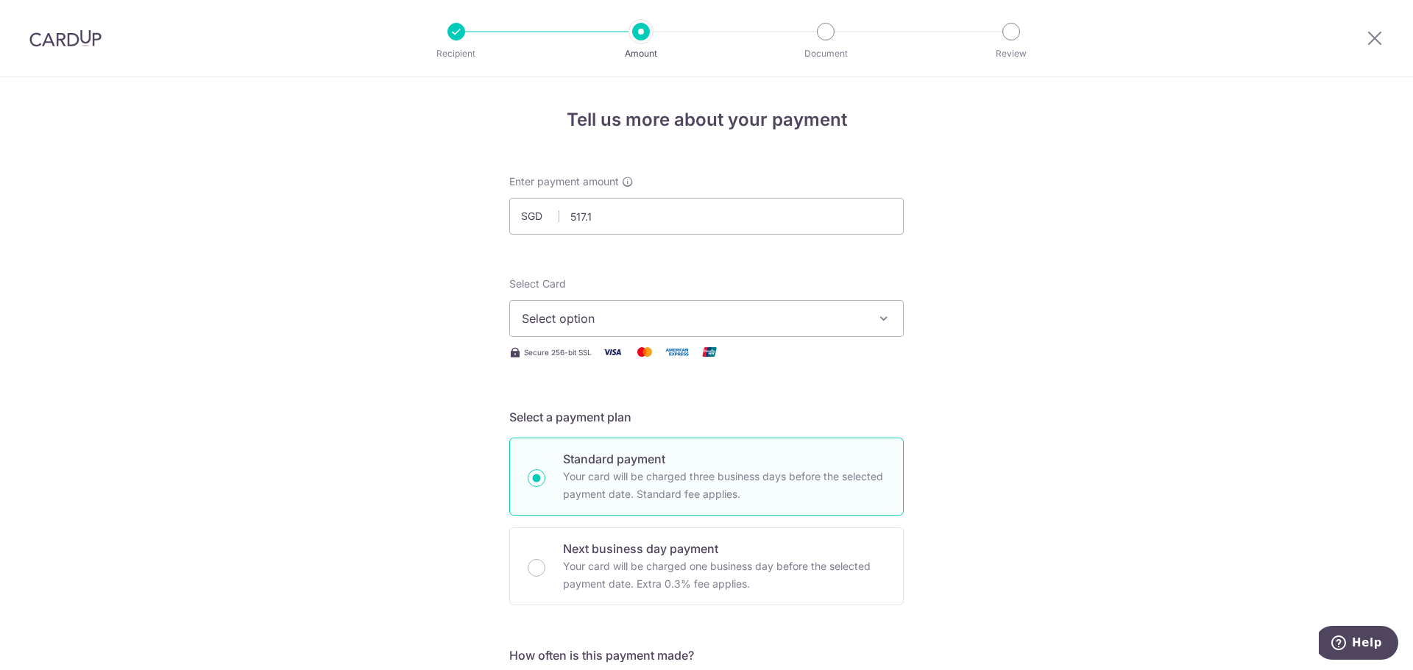
type input "517.14"
click at [703, 330] on button "Select option" at bounding box center [706, 318] width 394 height 37
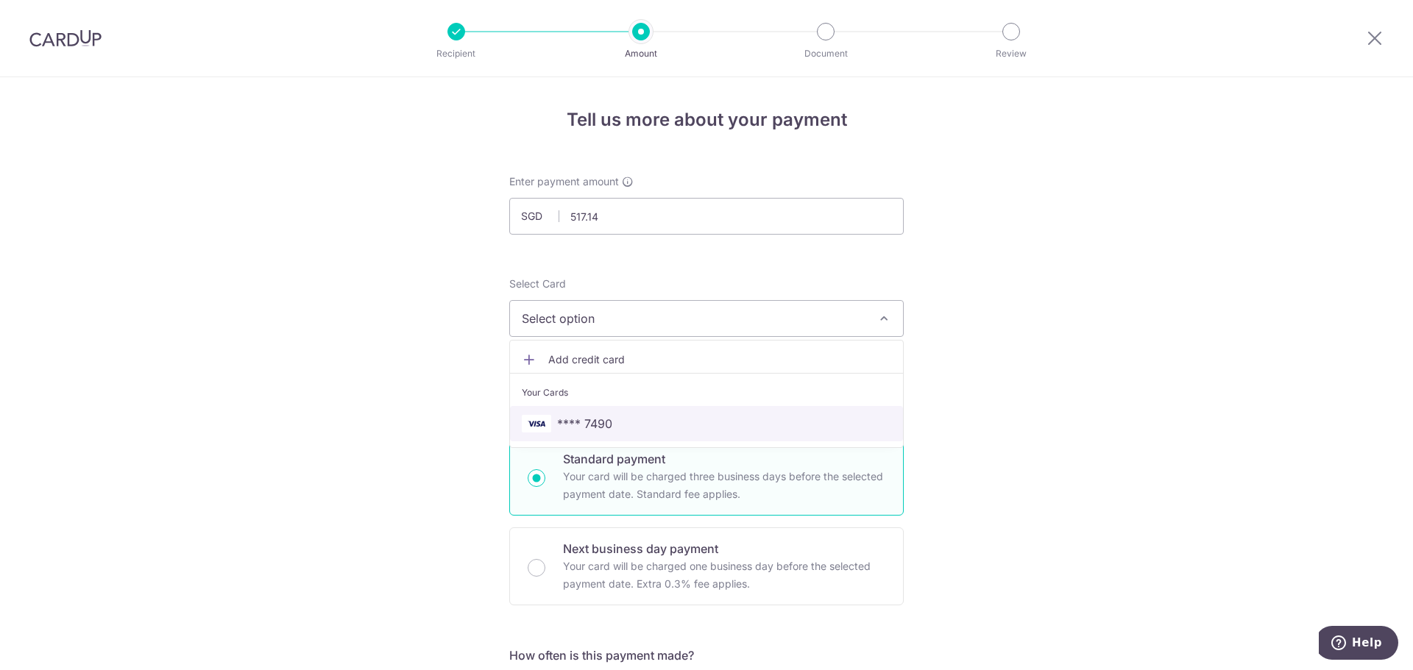
click at [644, 422] on span "**** 7490" at bounding box center [706, 424] width 369 height 18
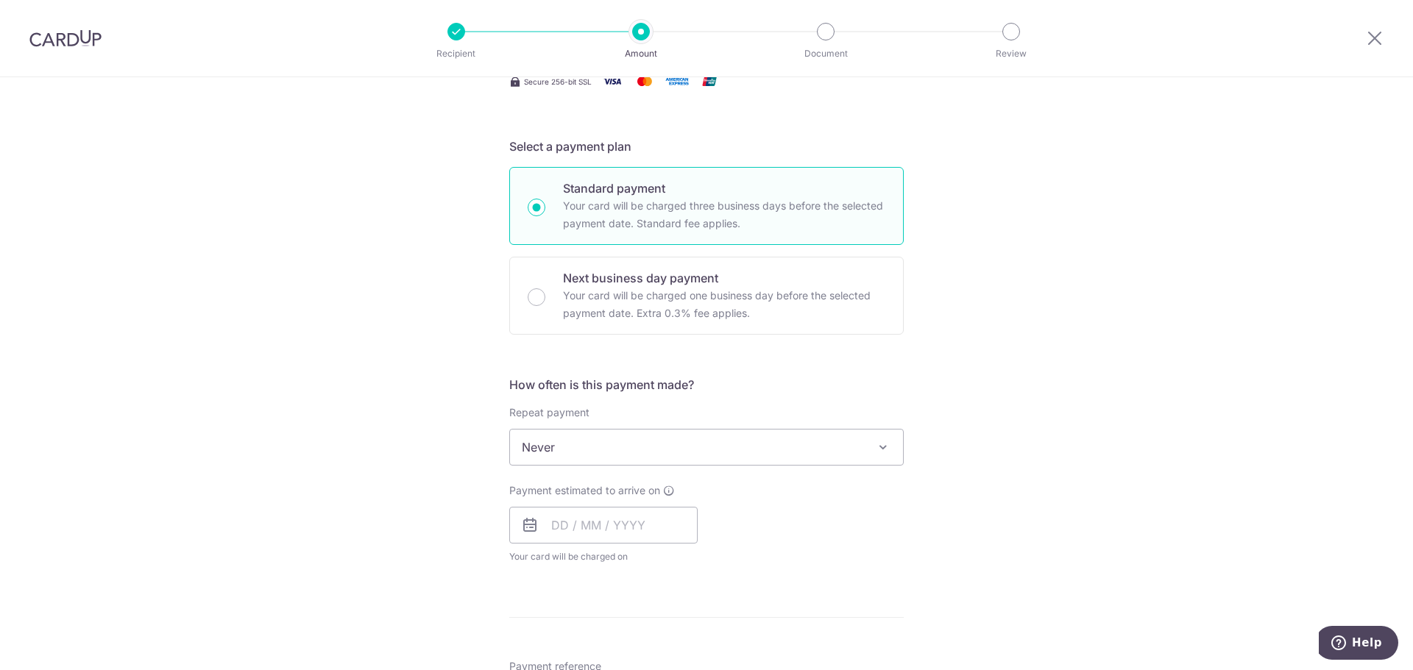
scroll to position [294, 0]
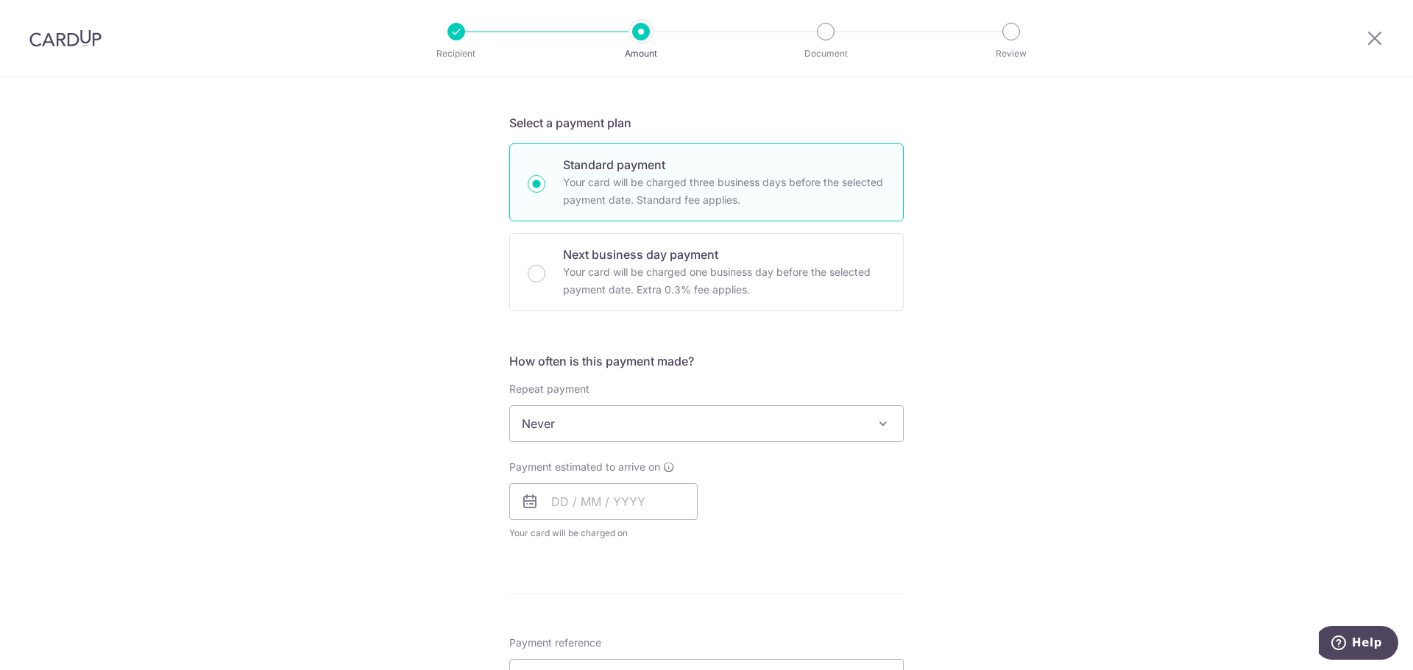
click at [644, 423] on span "Never" at bounding box center [706, 423] width 393 height 35
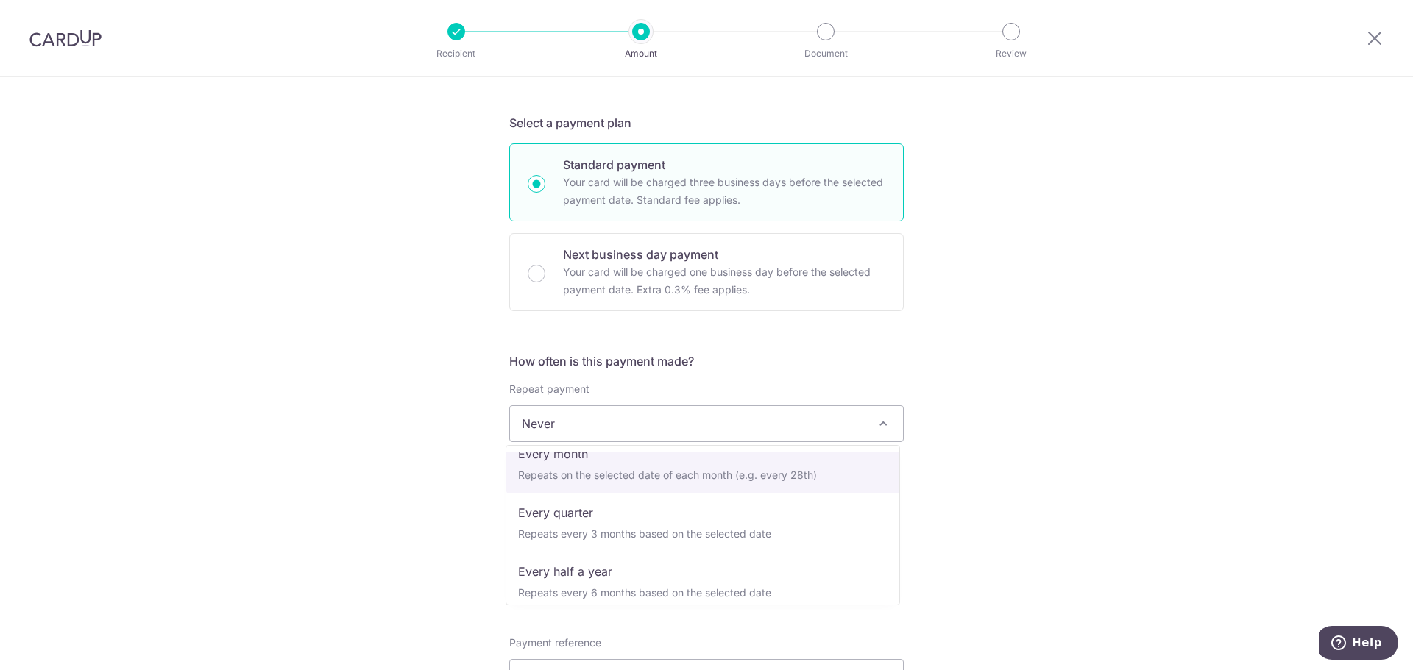
scroll to position [147, 0]
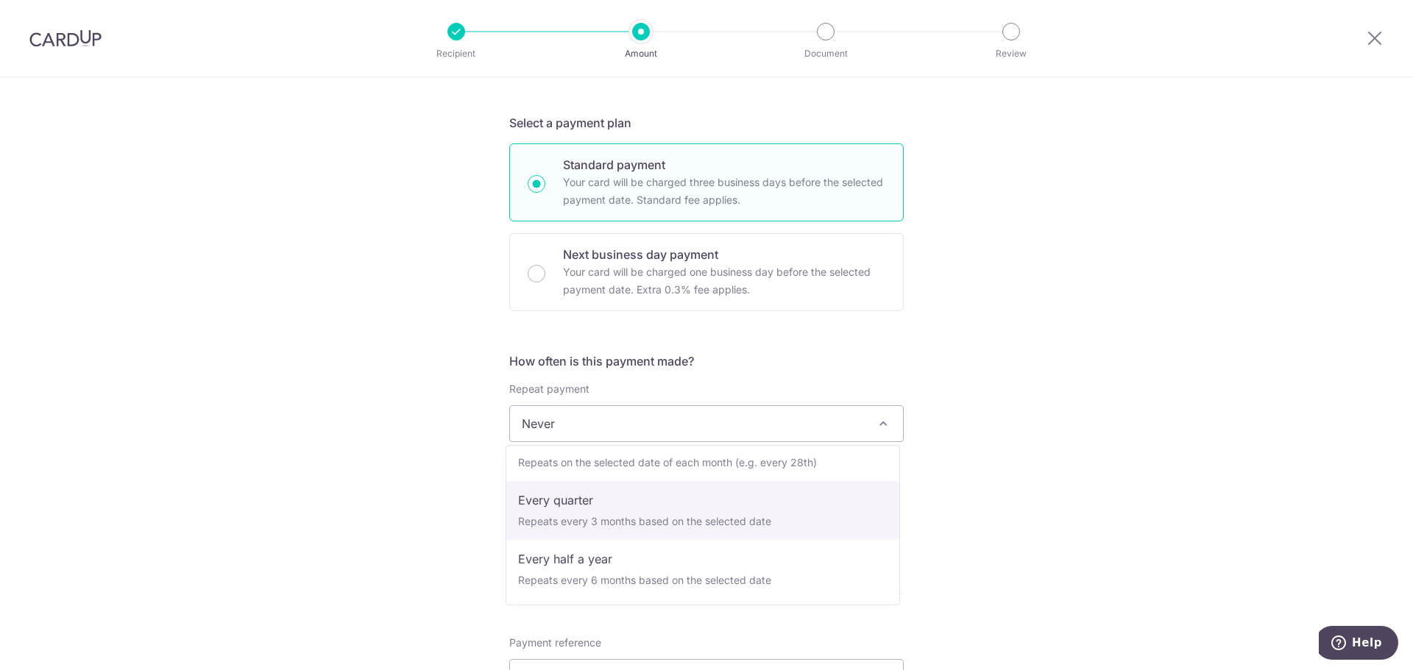
select select "4"
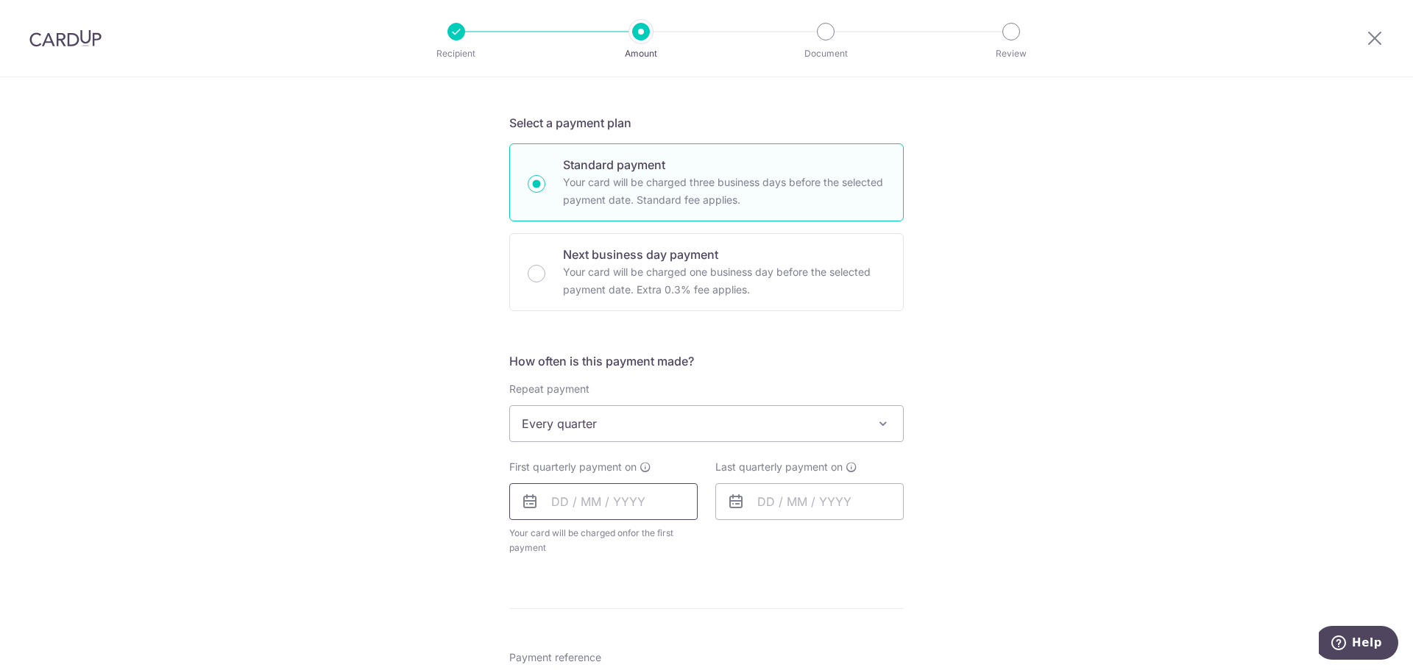
click at [633, 502] on input "text" at bounding box center [603, 501] width 188 height 37
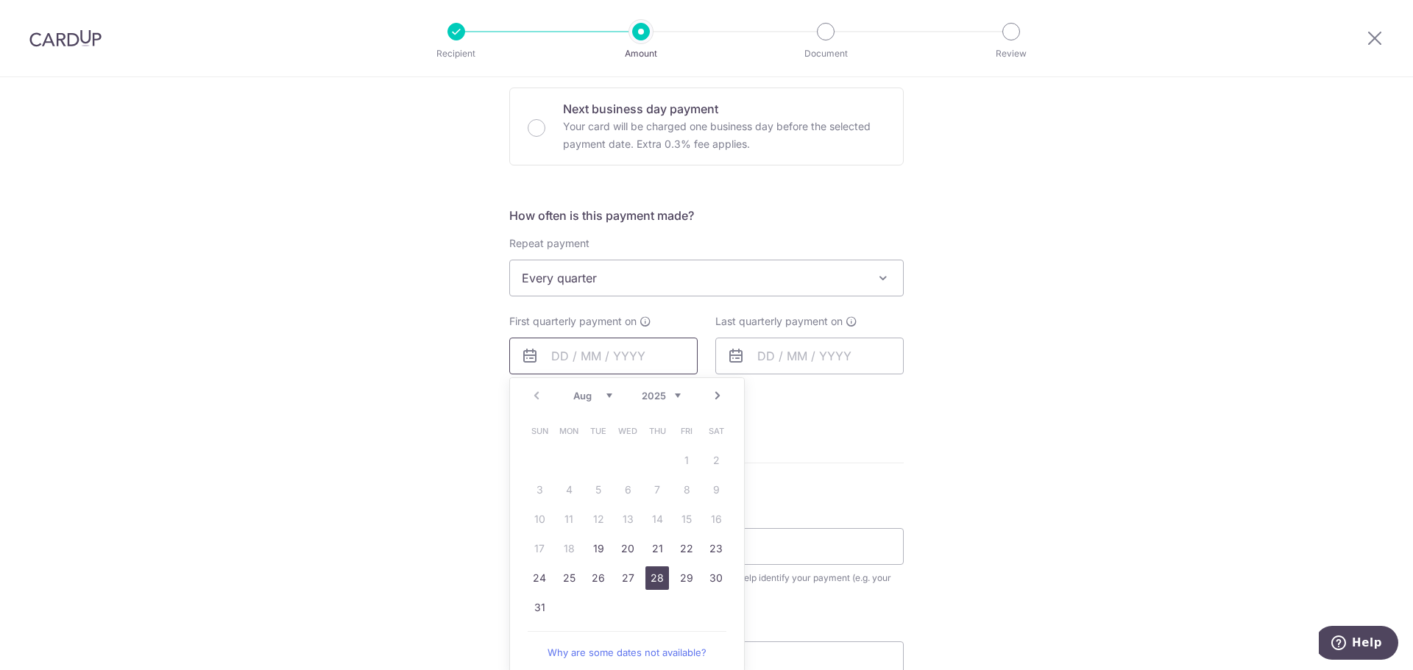
scroll to position [441, 0]
click at [593, 545] on link "19" at bounding box center [598, 548] width 24 height 24
type input "19/08/2025"
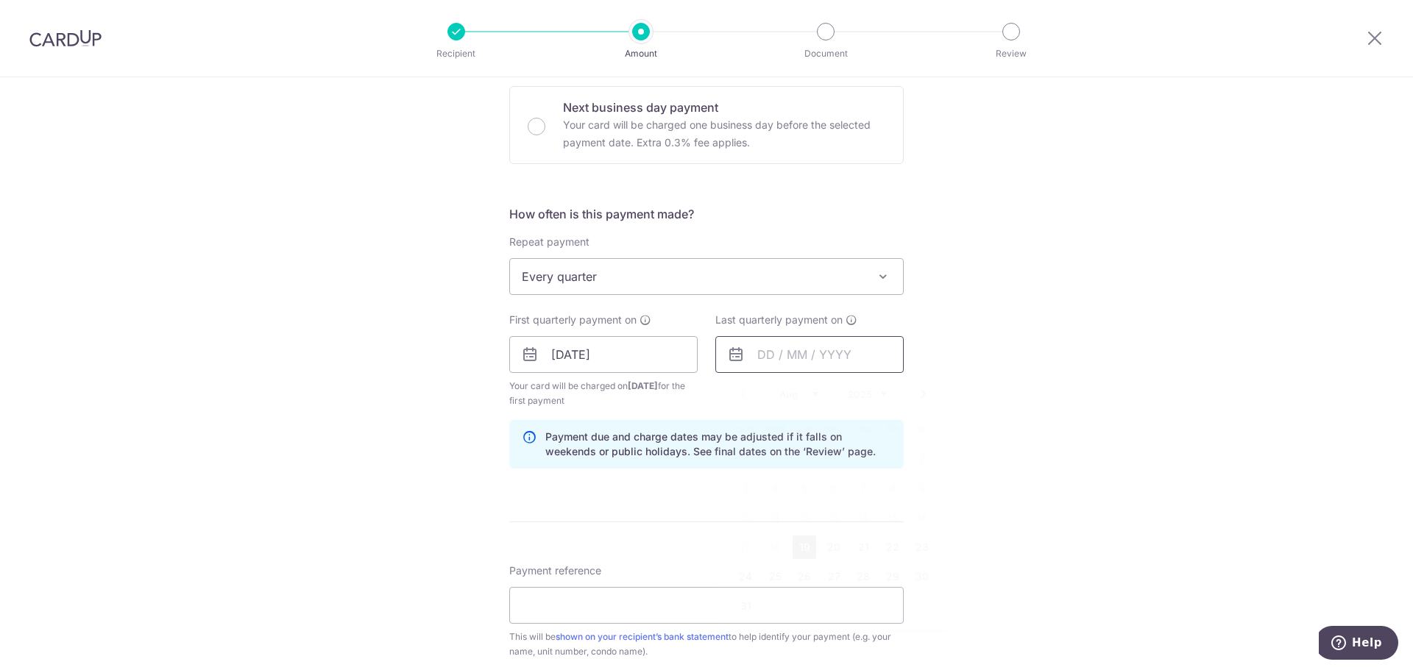
click at [833, 341] on input "text" at bounding box center [809, 354] width 188 height 37
click at [926, 396] on link "Next" at bounding box center [923, 395] width 18 height 18
drag, startPoint x: 874, startPoint y: 391, endPoint x: 871, endPoint y: 398, distance: 7.9
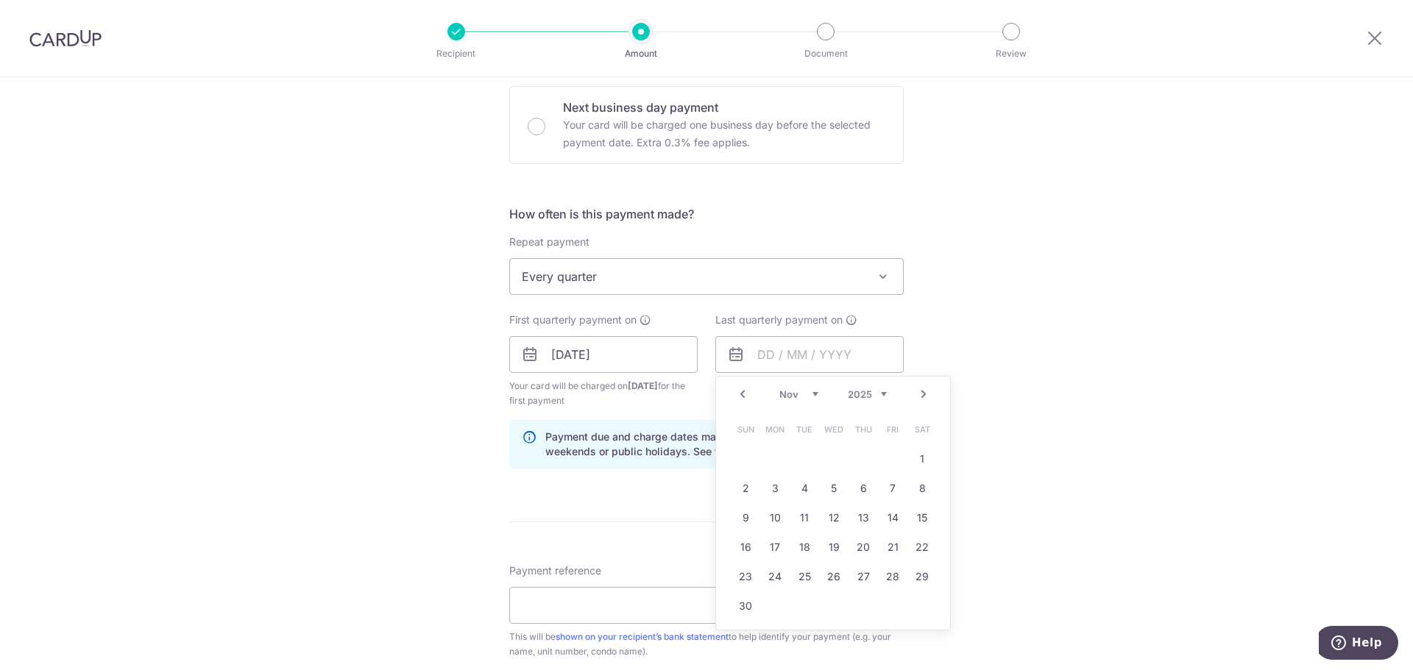
click at [874, 391] on select "2025 2026 2027 2028 2029 2030 2031 2032 2033 2034 2035" at bounding box center [867, 394] width 39 height 12
click at [922, 393] on link "Next" at bounding box center [923, 395] width 18 height 18
click at [827, 516] on link "13" at bounding box center [834, 518] width 24 height 24
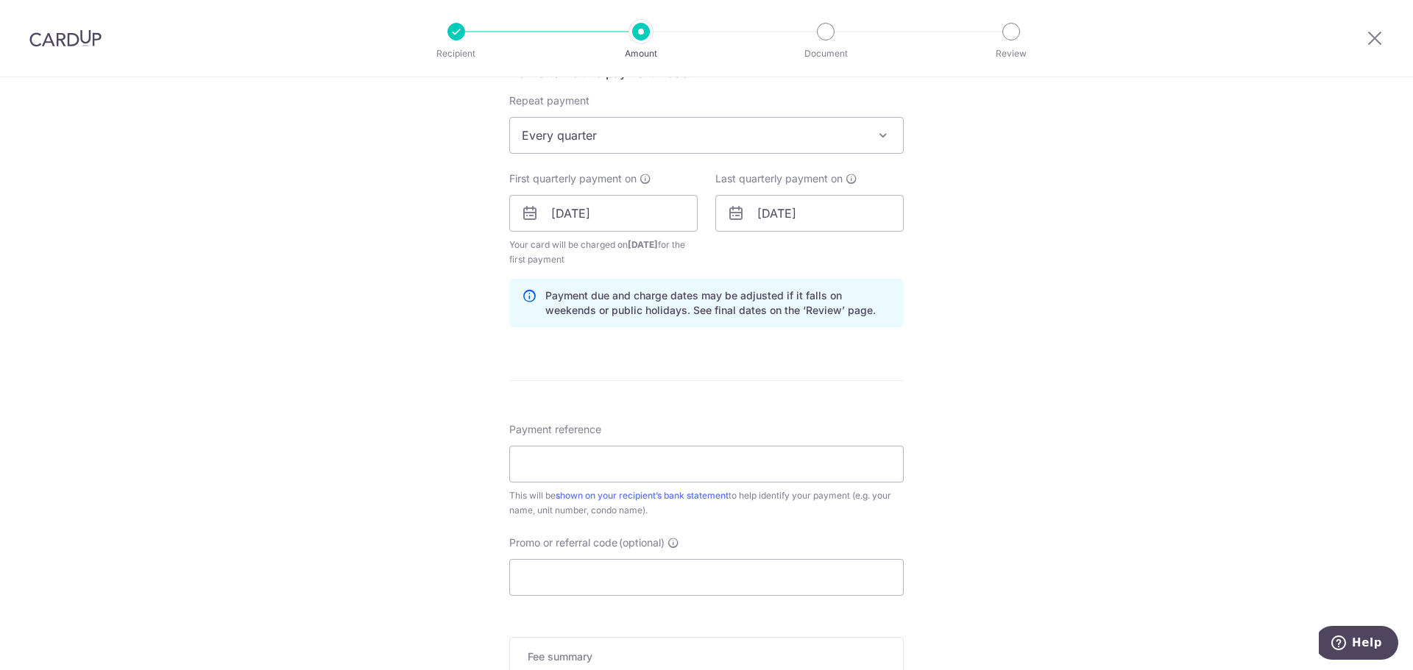
scroll to position [589, 0]
click at [818, 207] on input "13/01/2027" at bounding box center [809, 207] width 188 height 37
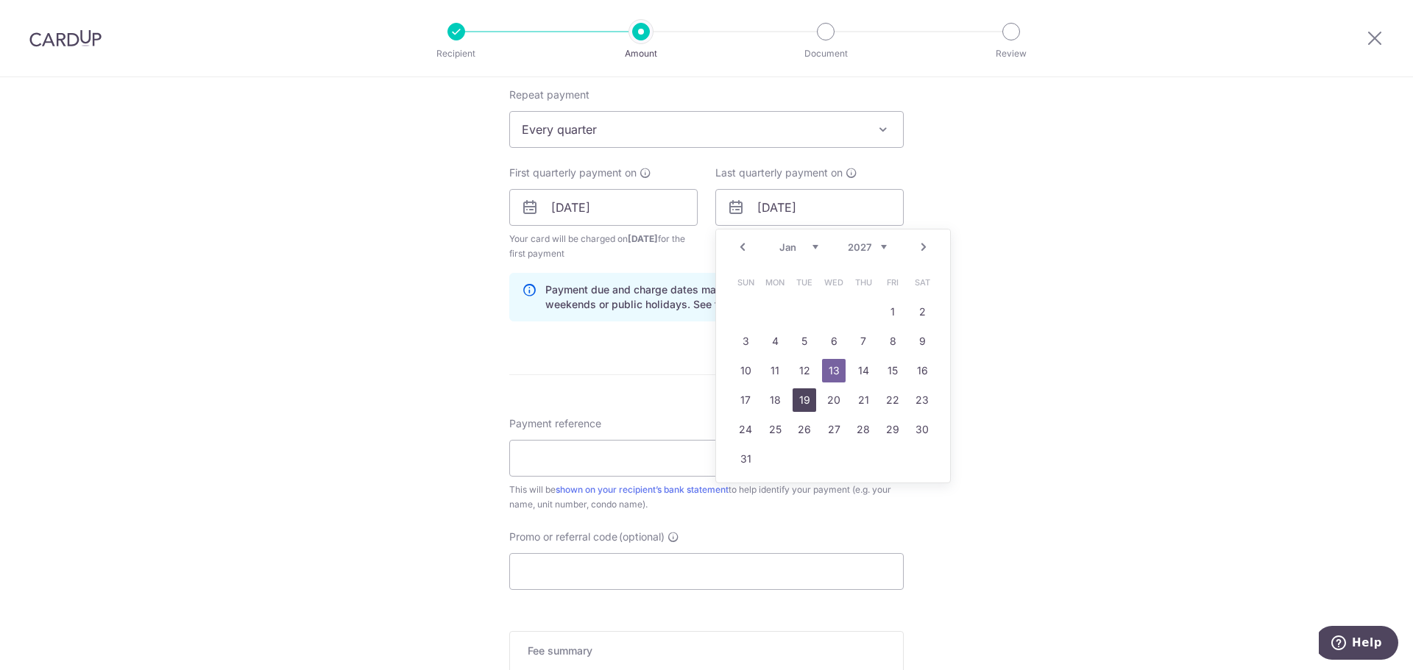
click at [796, 399] on link "19" at bounding box center [804, 400] width 24 height 24
type input "19/01/2027"
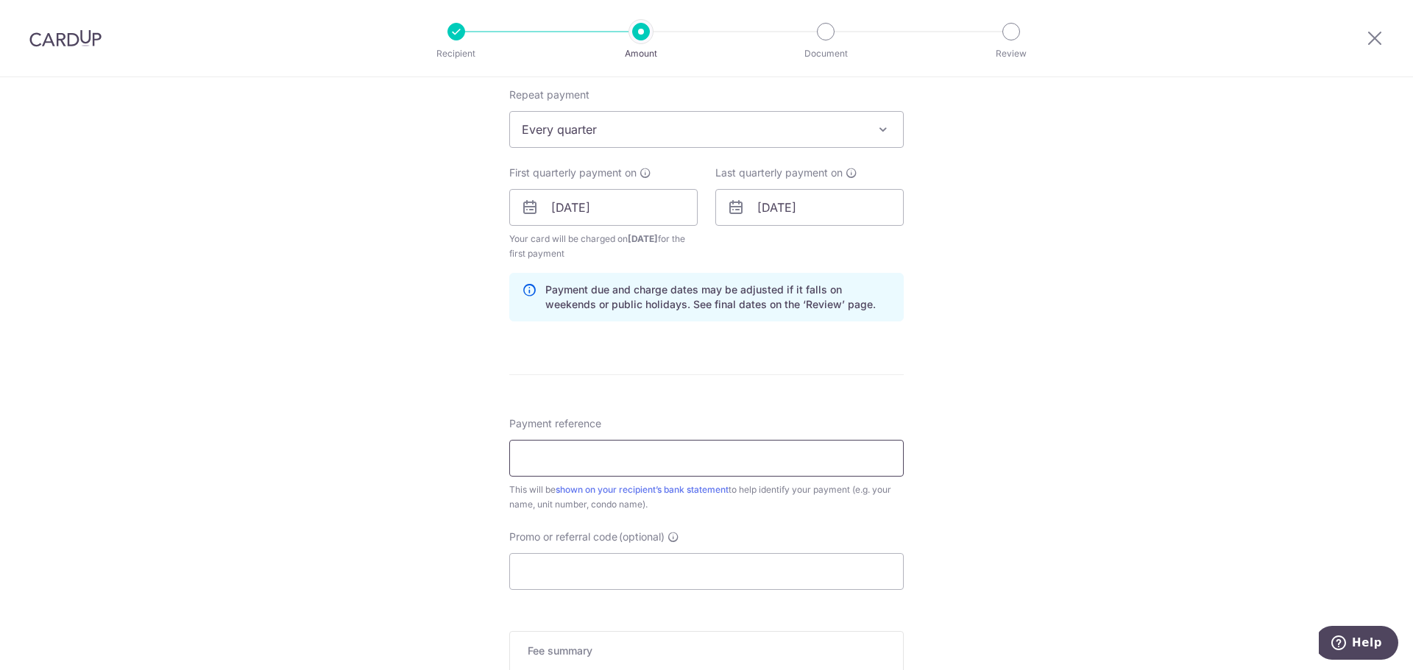
click at [684, 464] on input "Payment reference" at bounding box center [706, 458] width 394 height 37
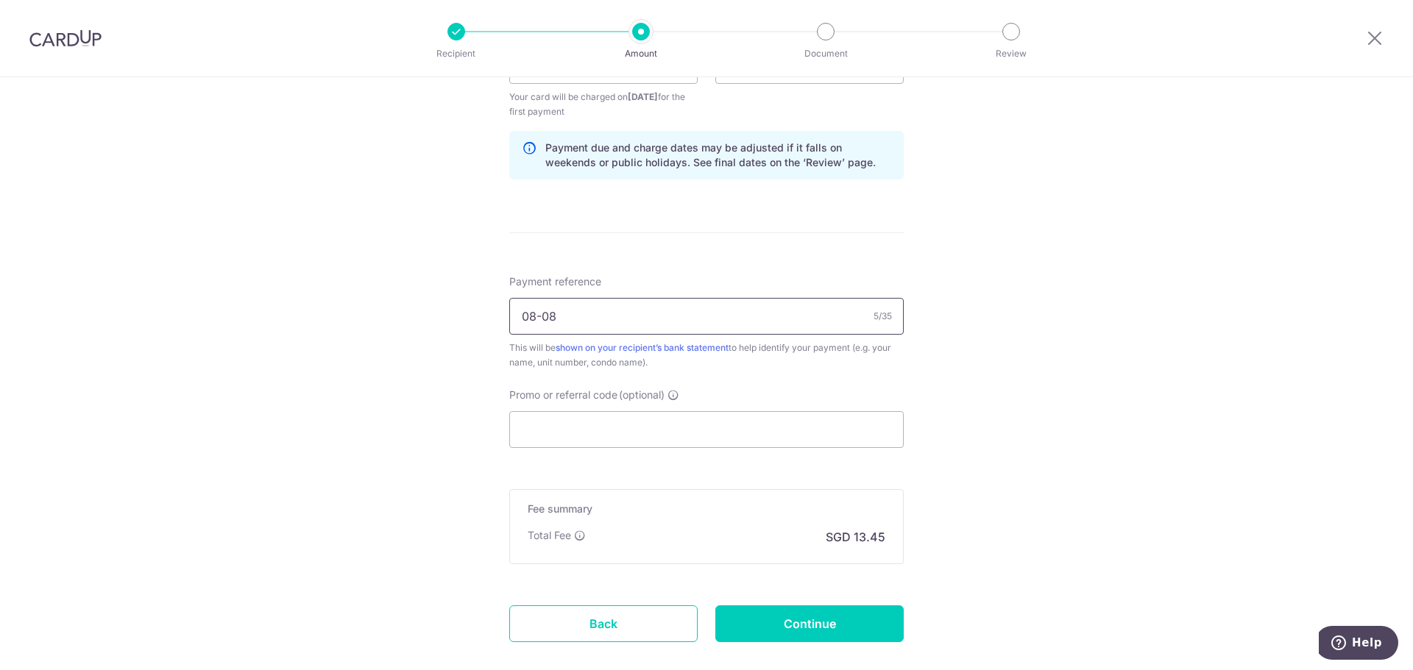
scroll to position [809, 0]
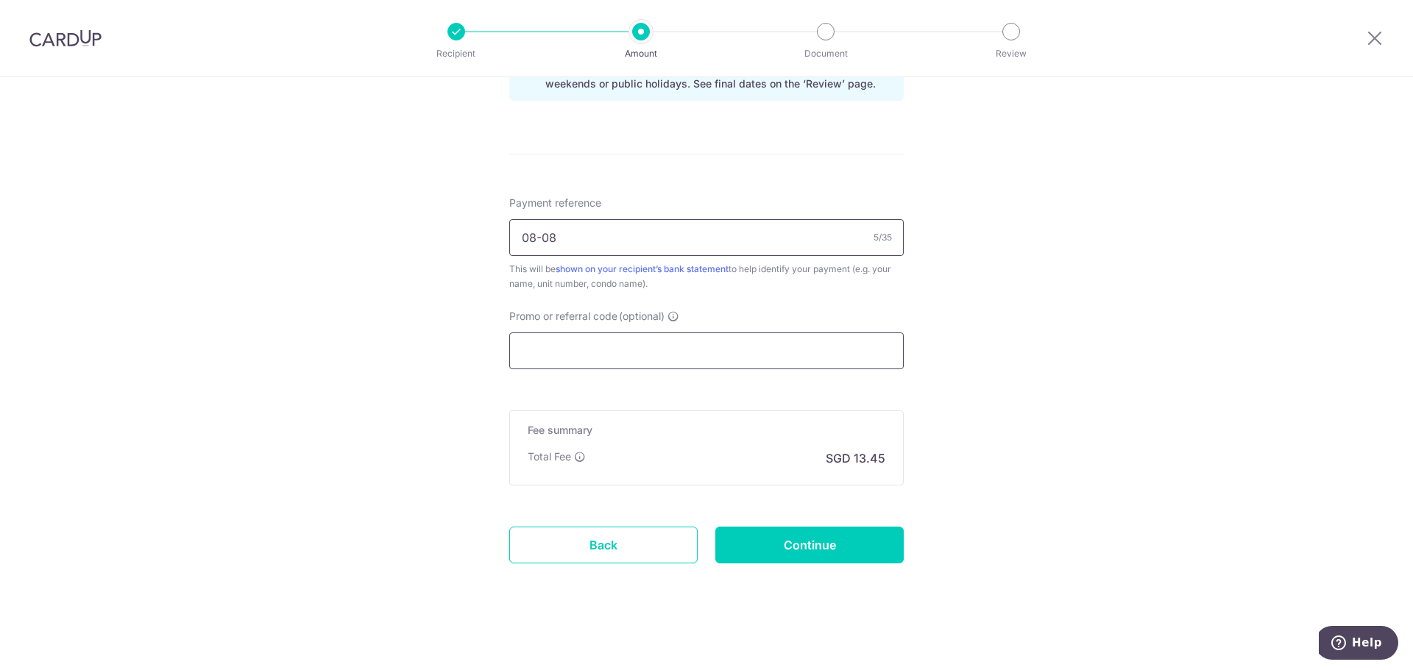
type input "08-08"
click at [593, 360] on input "Promo or referral code (optional)" at bounding box center [706, 351] width 394 height 37
paste input "REC185"
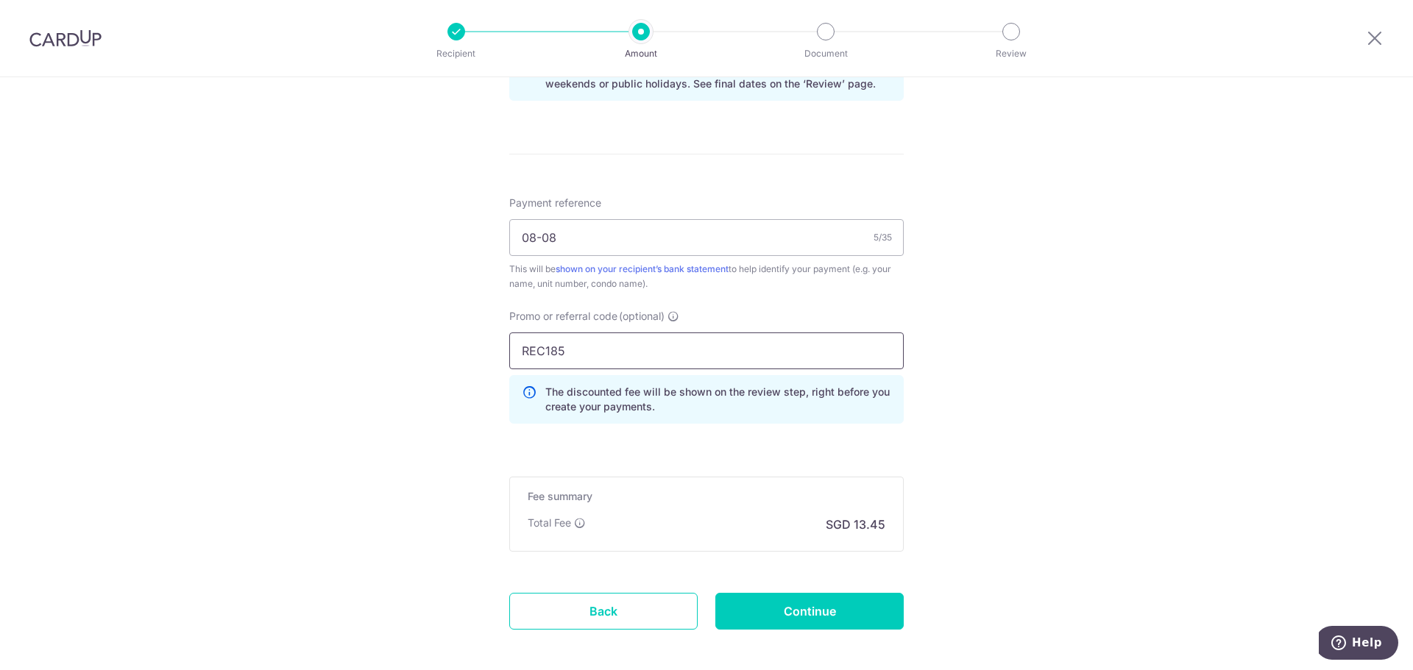
type input "REC185"
click at [686, 450] on form "Enter payment amount SGD 517.14 517.14 Select Card **** 7490 Add credit card Yo…" at bounding box center [706, 18] width 394 height 1306
click at [622, 619] on link "Back" at bounding box center [603, 611] width 188 height 37
click at [800, 611] on input "Continue" at bounding box center [809, 611] width 188 height 37
type input "Create Schedule"
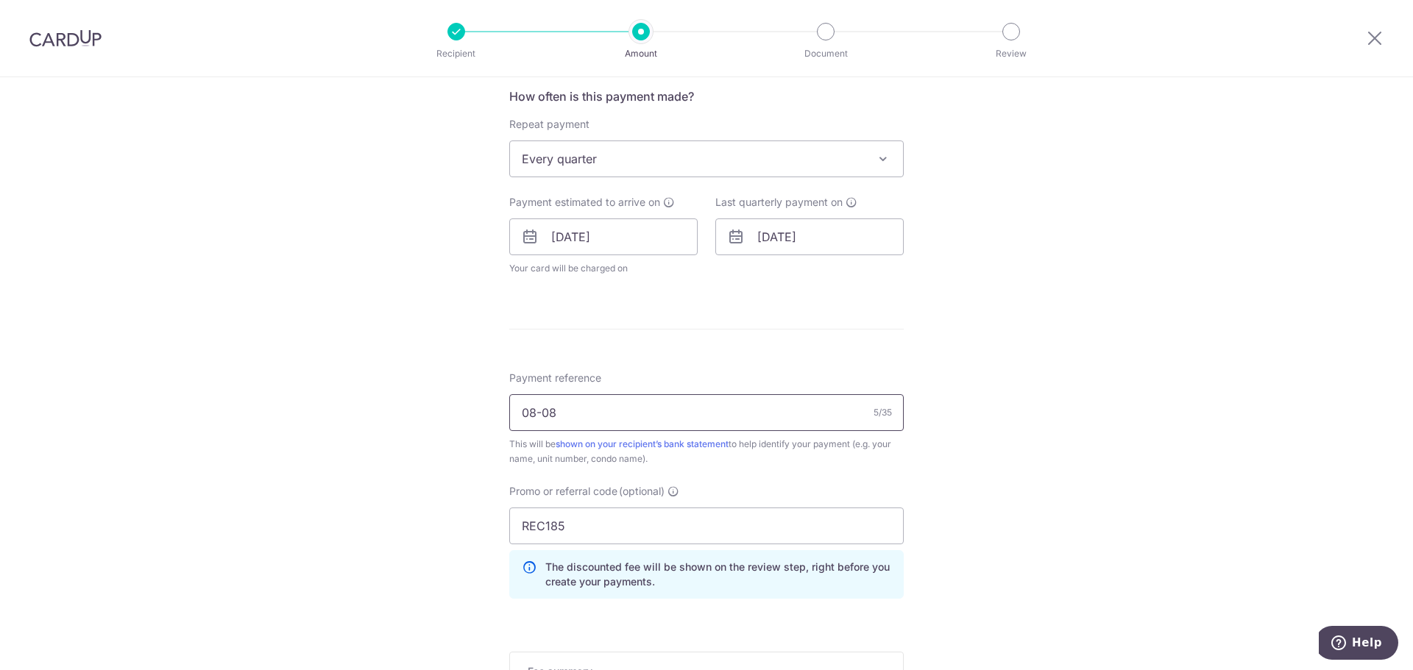
scroll to position [515, 0]
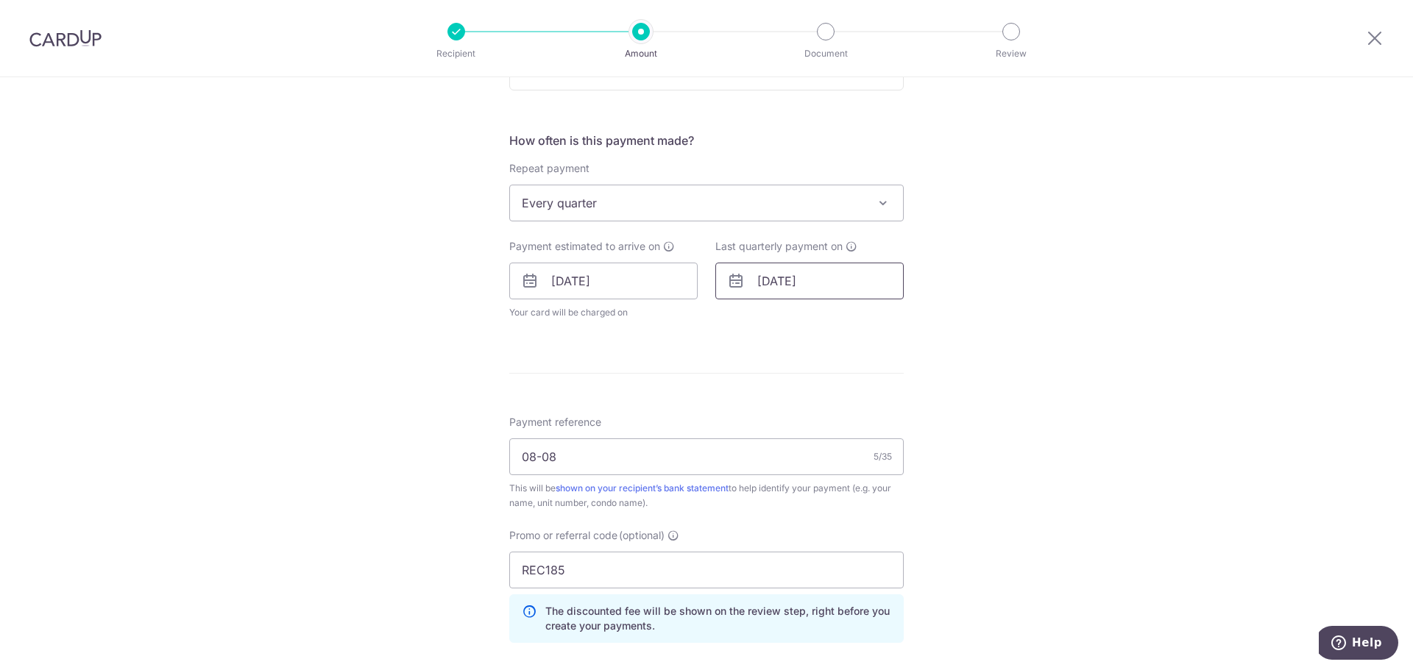
click at [822, 281] on input "[DATE]" at bounding box center [809, 281] width 188 height 37
click at [870, 322] on select "2025 2026 2027 2028 2029 2030 2031 2032 2033 2034 2035" at bounding box center [867, 321] width 39 height 12
click at [773, 465] on link "19" at bounding box center [775, 474] width 24 height 24
type input "[DATE]"
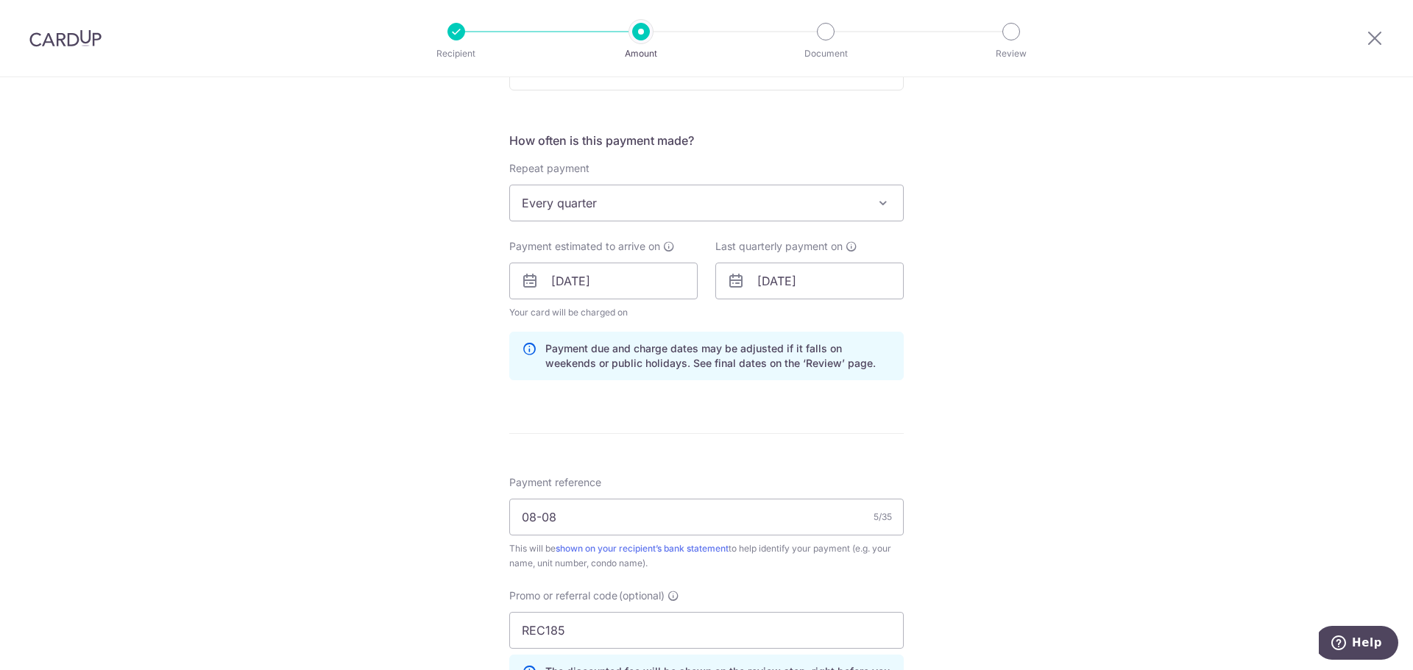
click at [231, 269] on div "Tell us more about your payment Enter payment amount SGD 517.14 517.14 Select C…" at bounding box center [706, 290] width 1413 height 1457
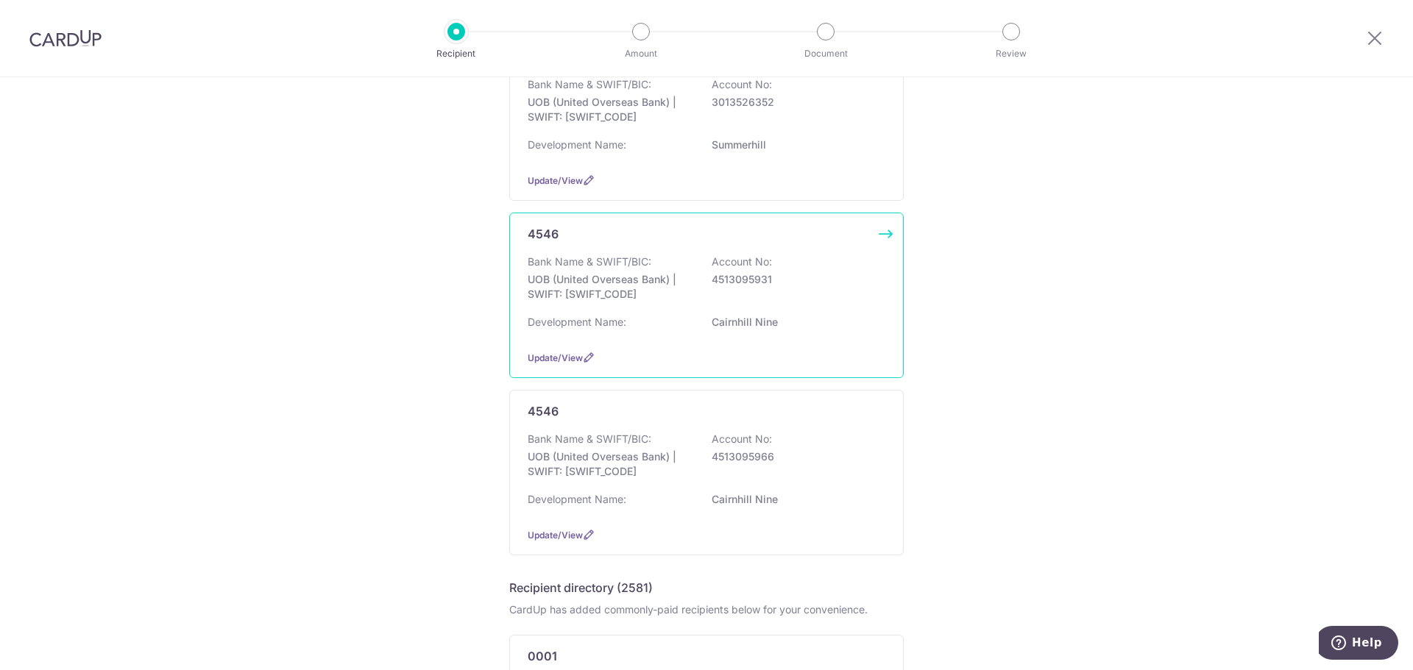
scroll to position [221, 0]
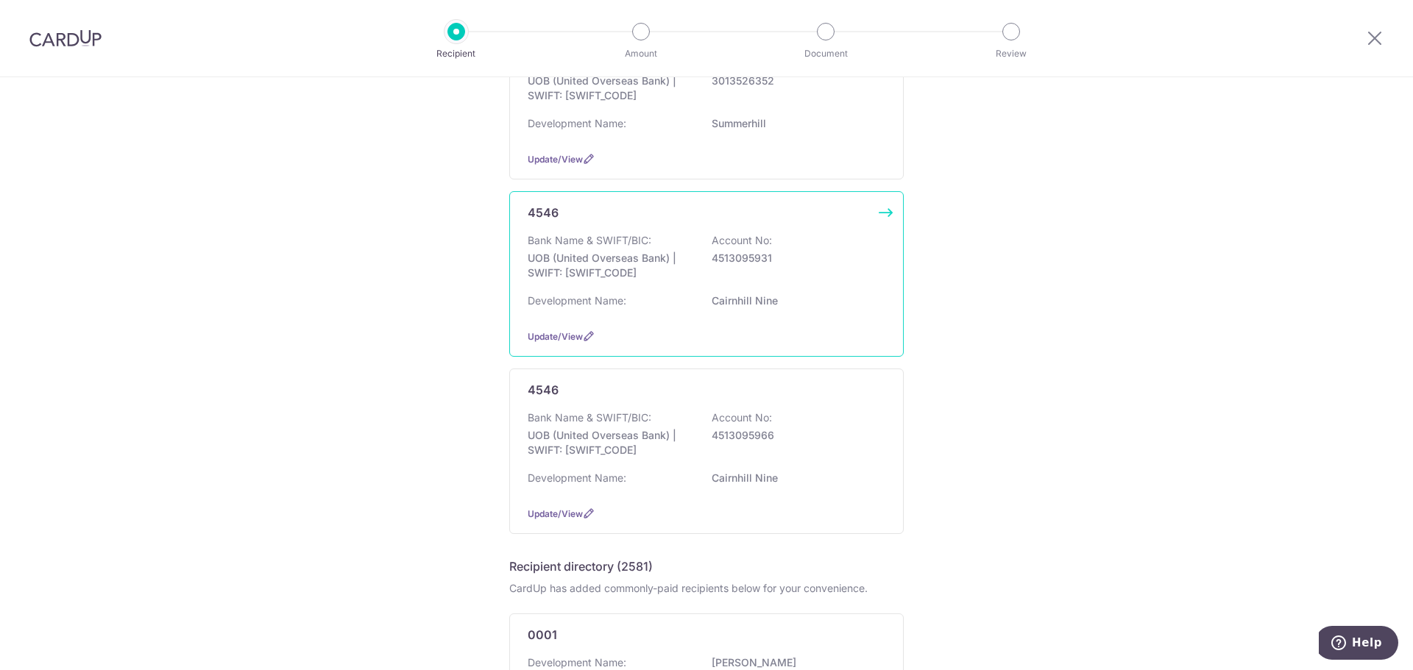
click at [706, 265] on div "Bank Name & SWIFT/BIC: UOB (United Overseas Bank) | SWIFT: [SWIFT_CODE] Account…" at bounding box center [707, 260] width 358 height 54
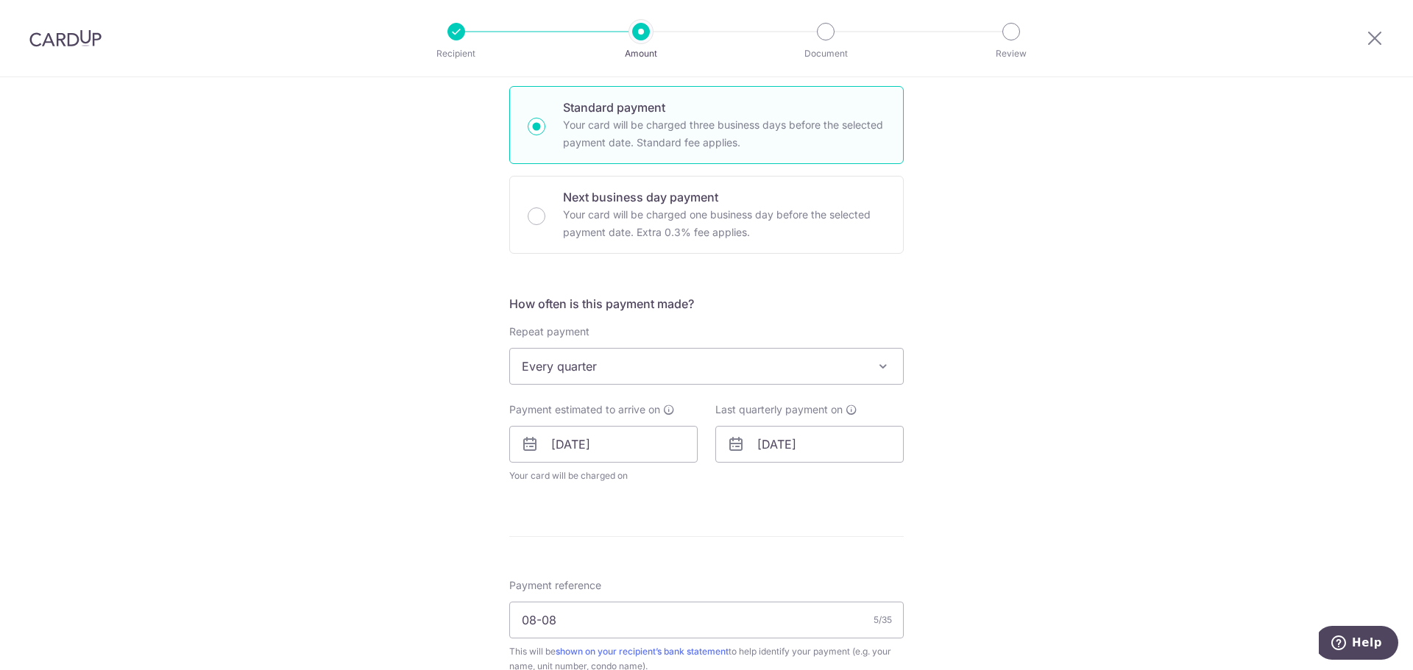
scroll to position [441, 0]
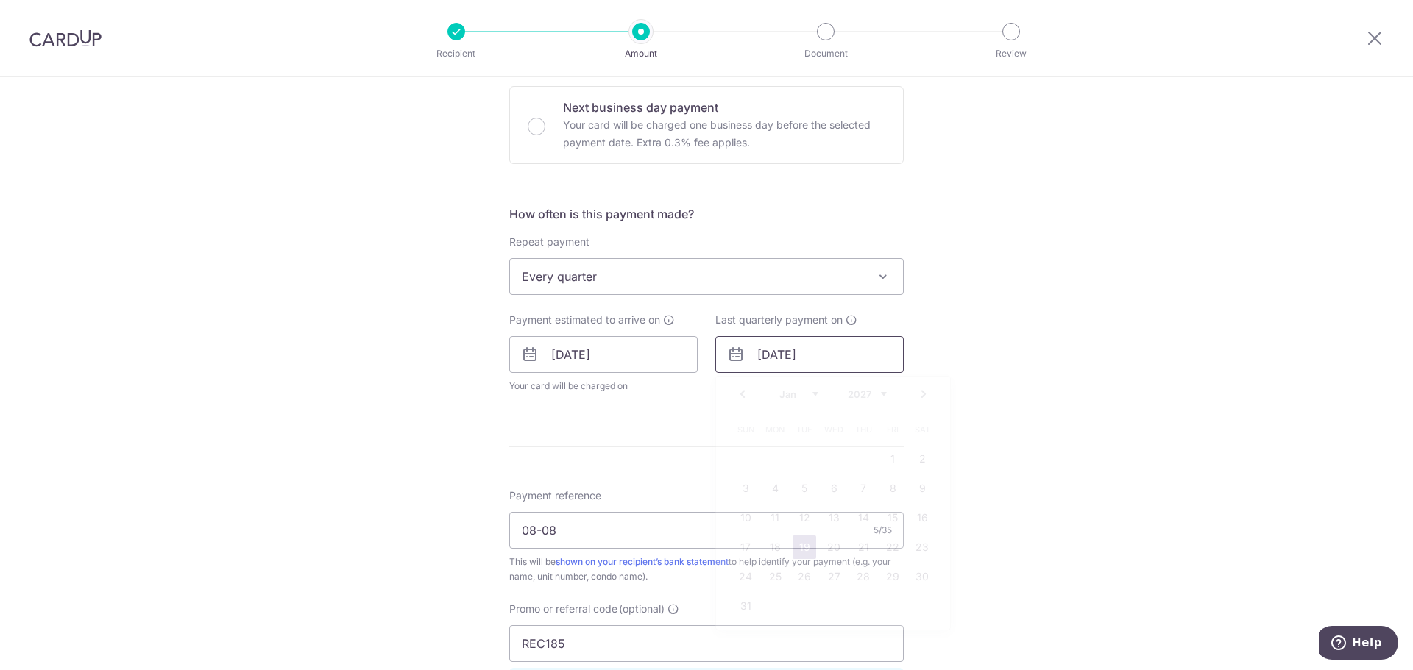
click at [823, 366] on input "[DATE]" at bounding box center [809, 354] width 188 height 37
click at [872, 399] on select "2025 2026 2027 2028 2029 2030 2031 2032 2033 2034 2035" at bounding box center [867, 394] width 39 height 12
click at [756, 552] on td "18" at bounding box center [745, 547] width 29 height 29
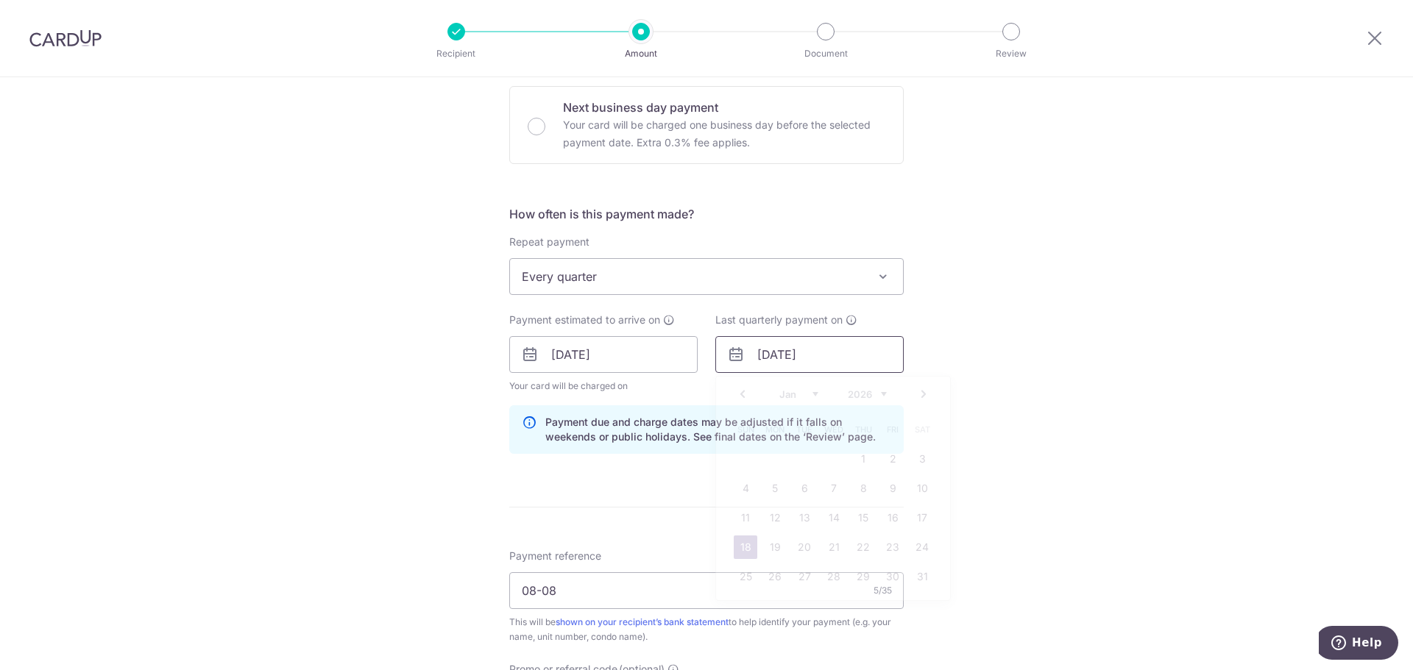
click at [843, 341] on input "18/01/2026" at bounding box center [809, 354] width 188 height 37
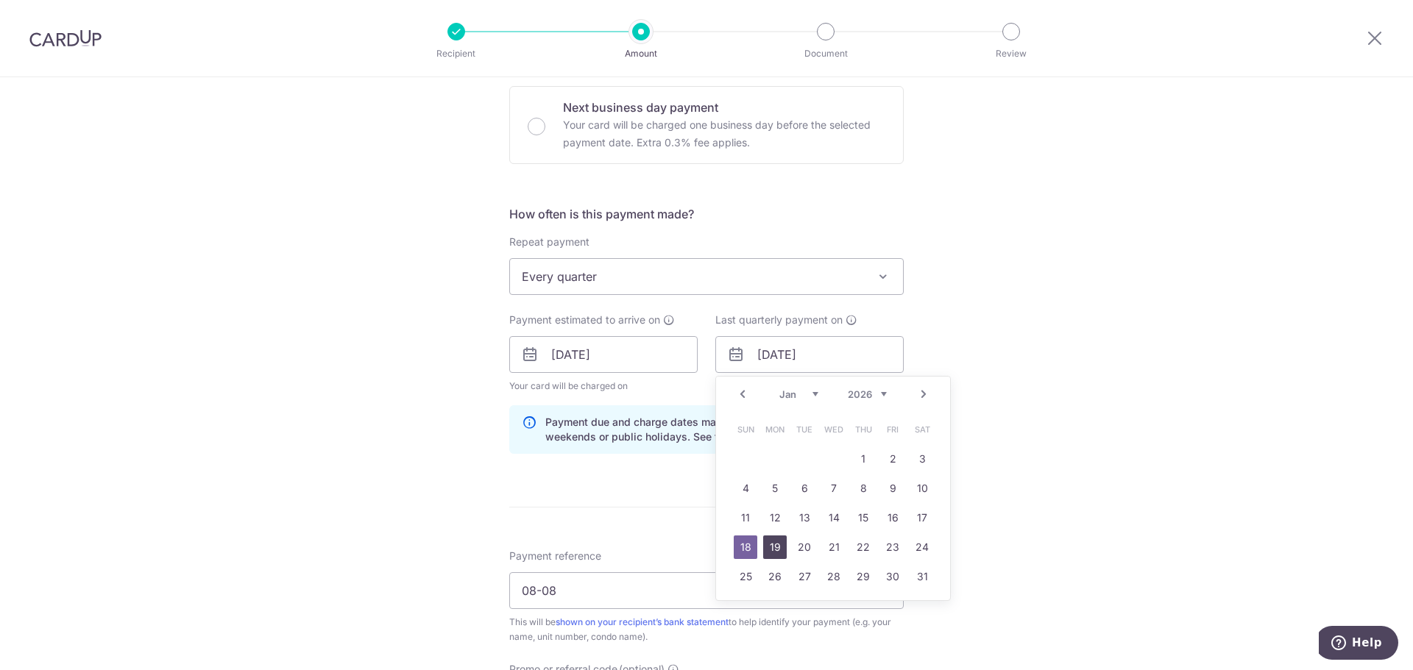
click at [770, 553] on link "19" at bounding box center [775, 548] width 24 height 24
type input "19/01/2026"
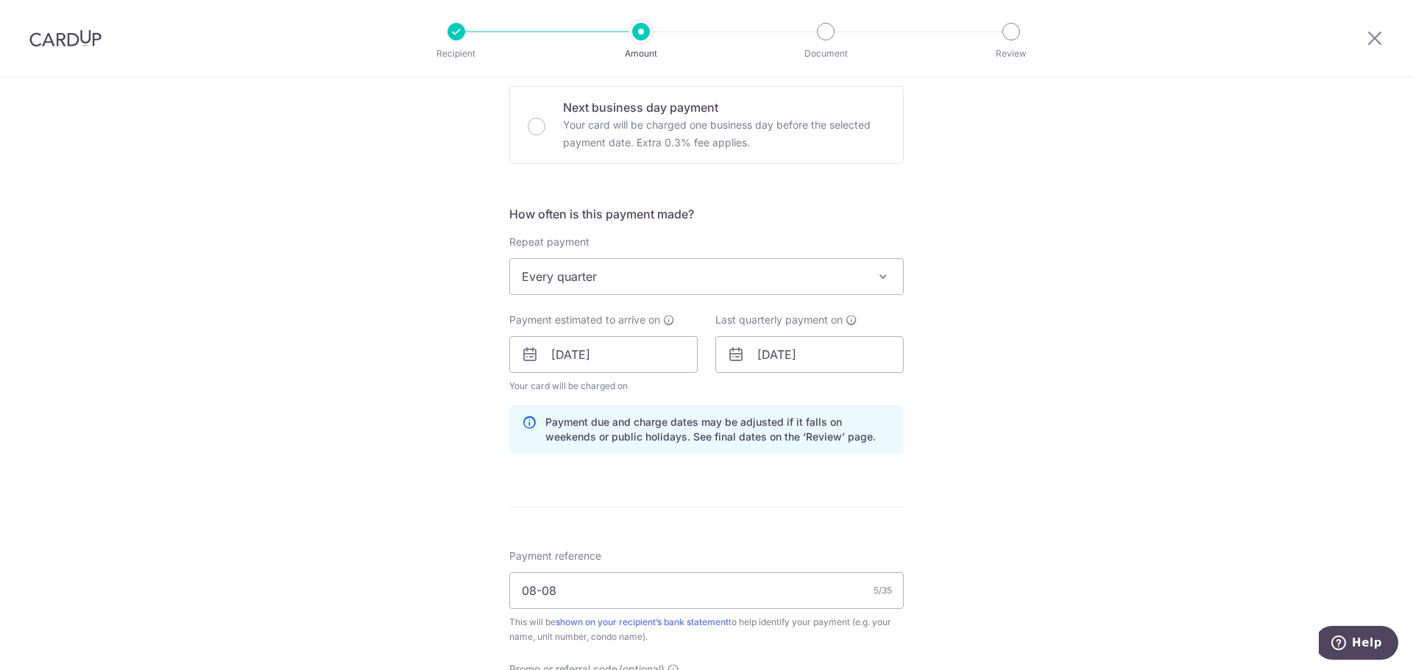
click at [480, 437] on div "Tell us more about your payment Enter payment amount SGD 517.14 517.14 Select C…" at bounding box center [706, 364] width 1413 height 1457
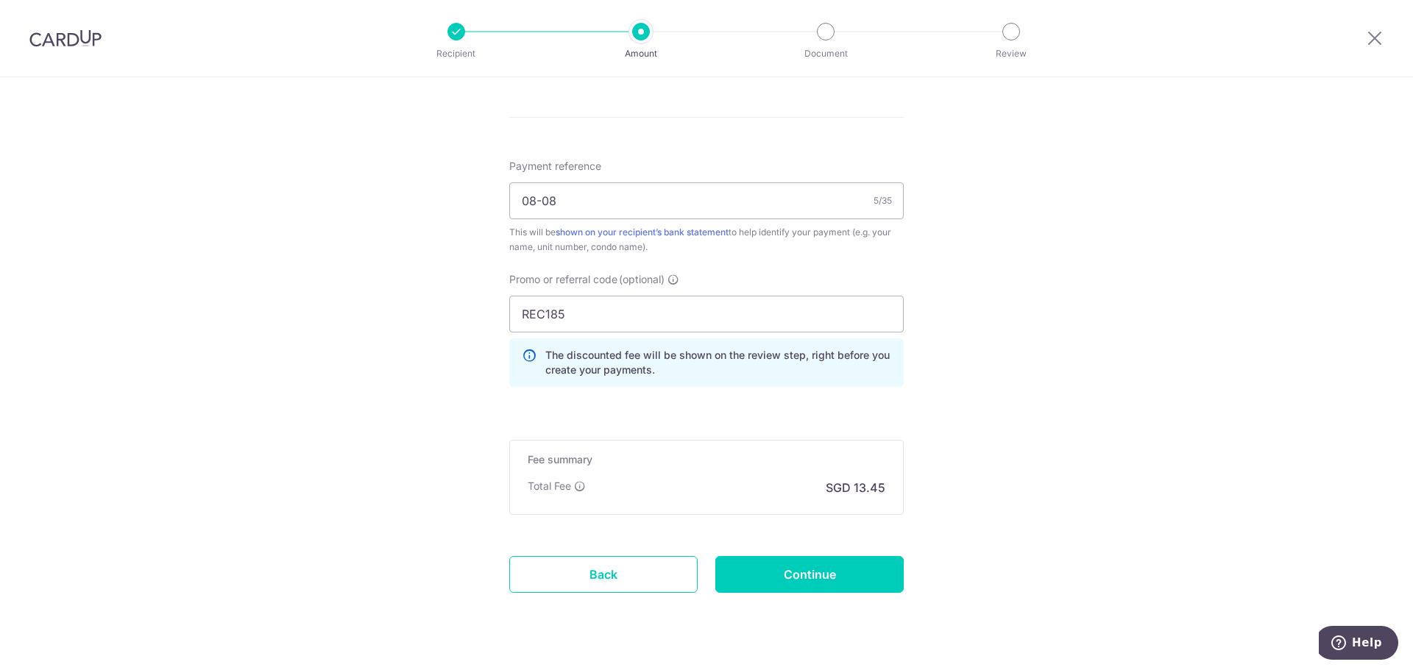
scroll to position [864, 0]
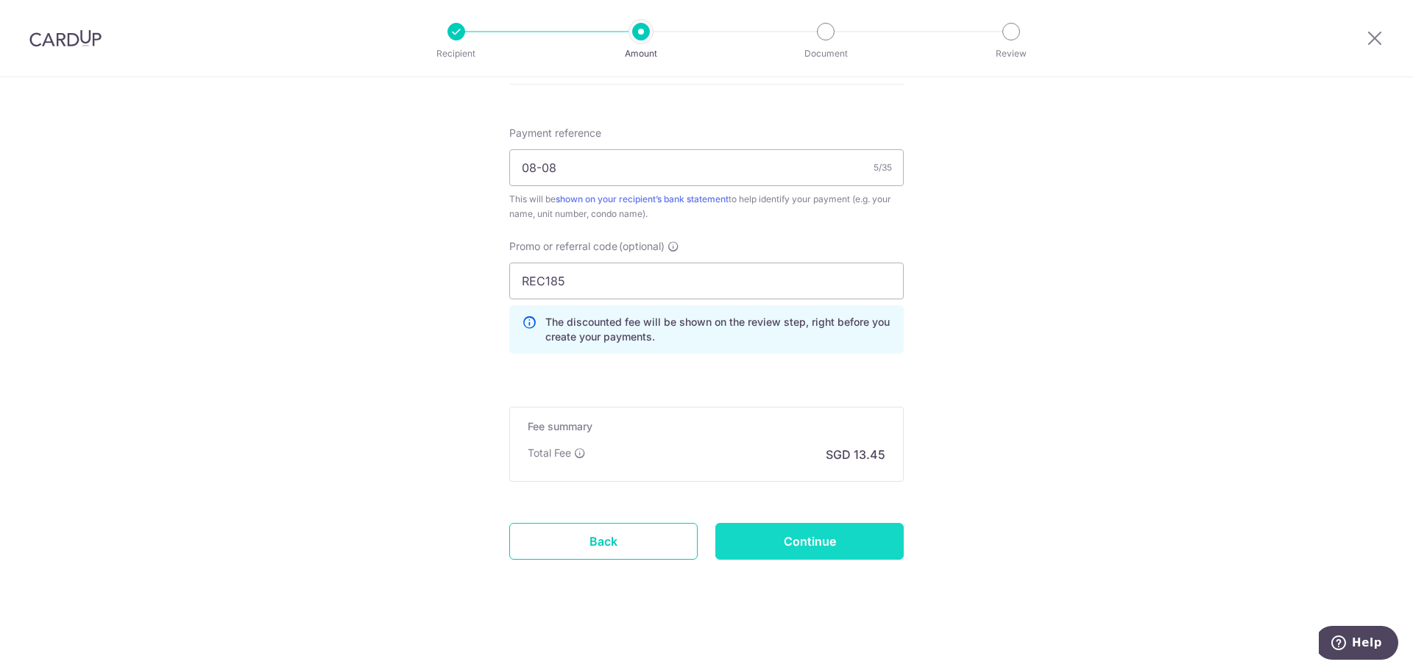
click at [841, 551] on input "Continue" at bounding box center [809, 541] width 188 height 37
type input "Update Schedule"
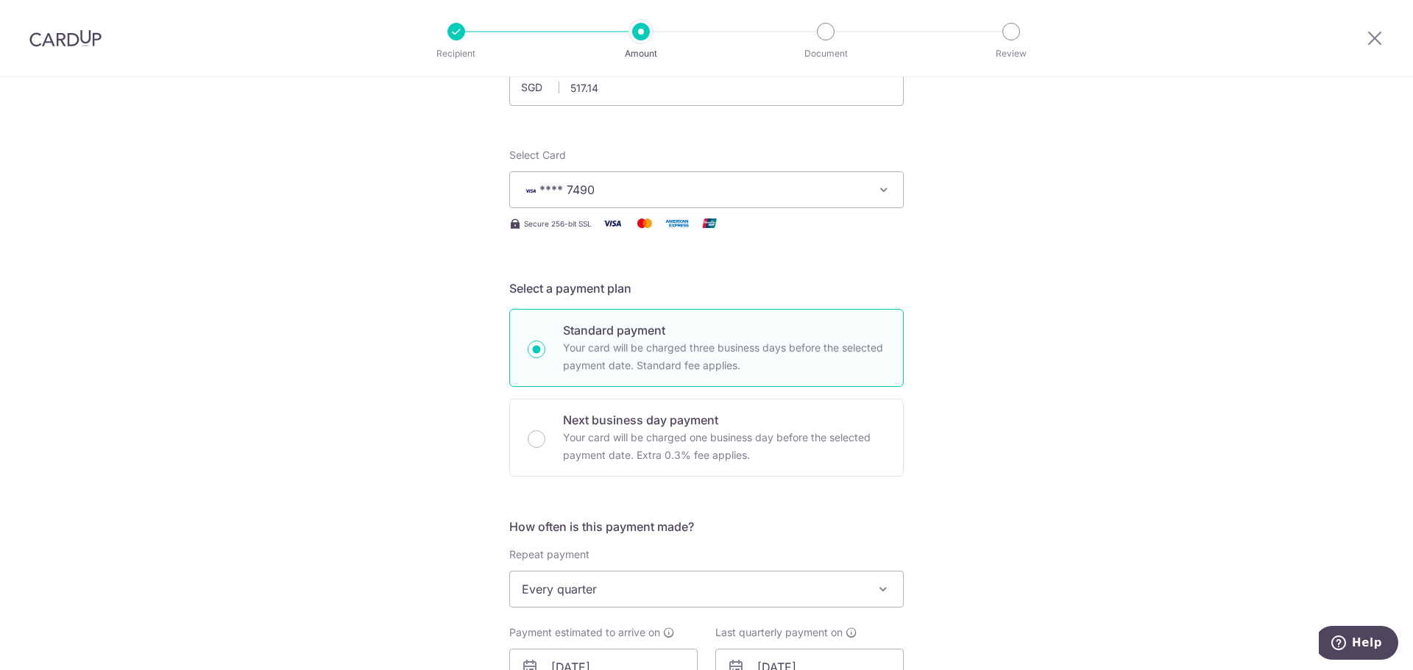
scroll to position [0, 0]
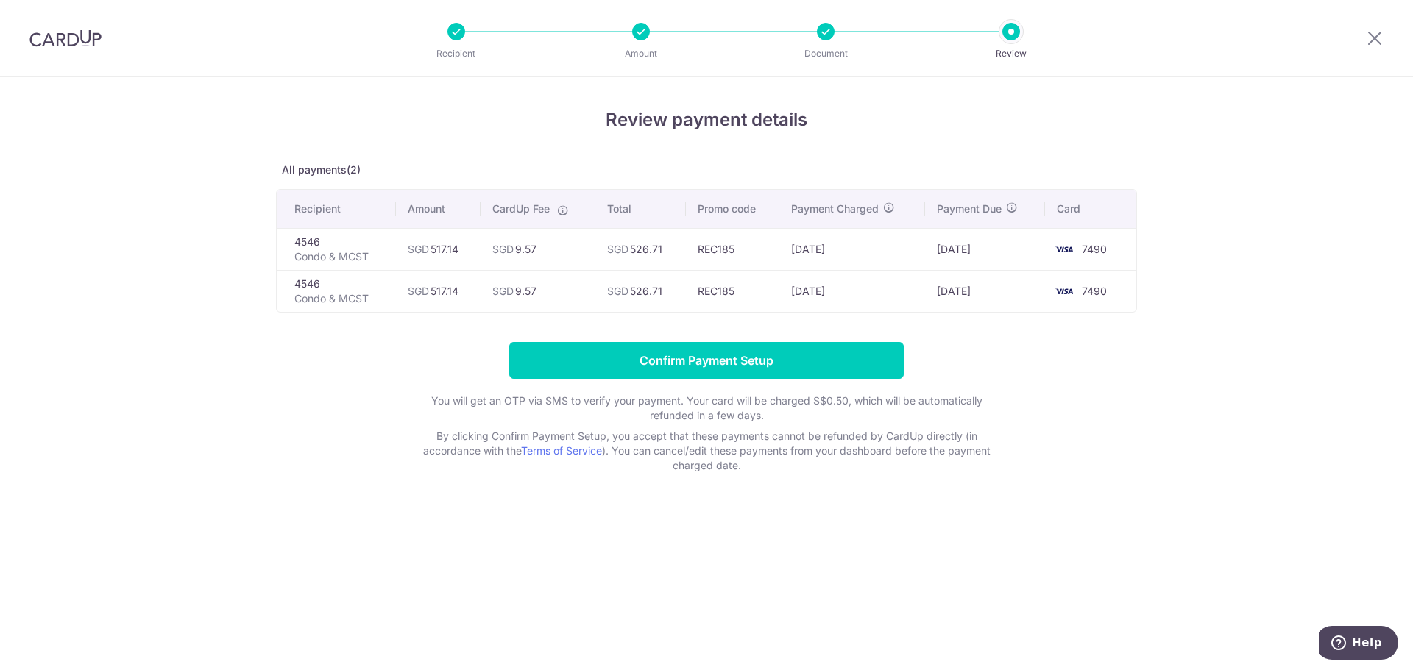
click at [341, 509] on div "Review payment details All payments(2) Recipient Amount CardUp Fee Total Promo …" at bounding box center [706, 373] width 1413 height 593
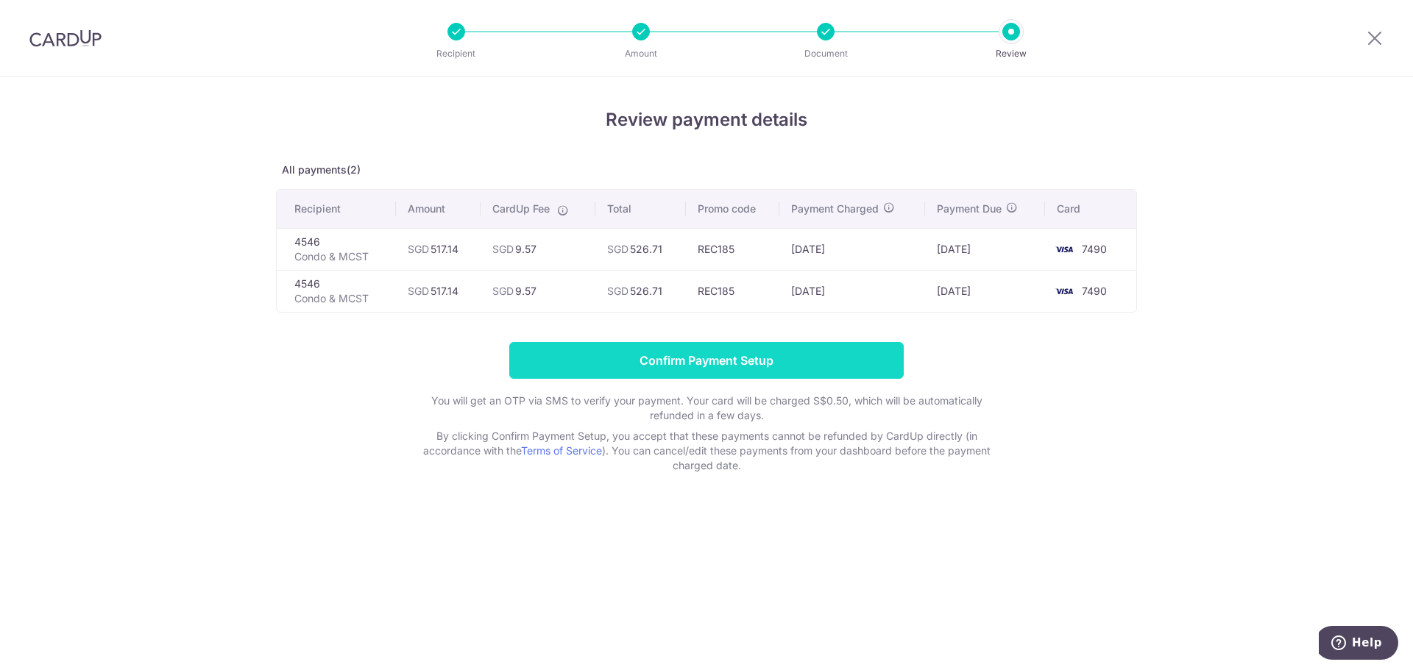
click at [644, 368] on input "Confirm Payment Setup" at bounding box center [706, 360] width 394 height 37
